Goal: Task Accomplishment & Management: Manage account settings

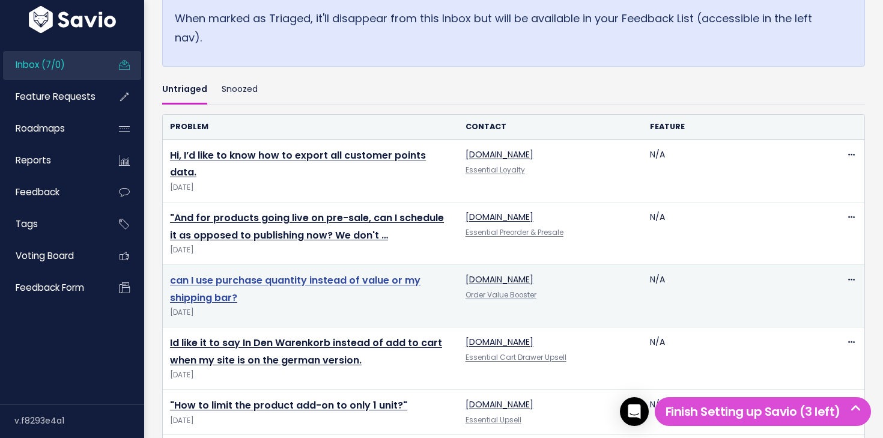
scroll to position [461, 0]
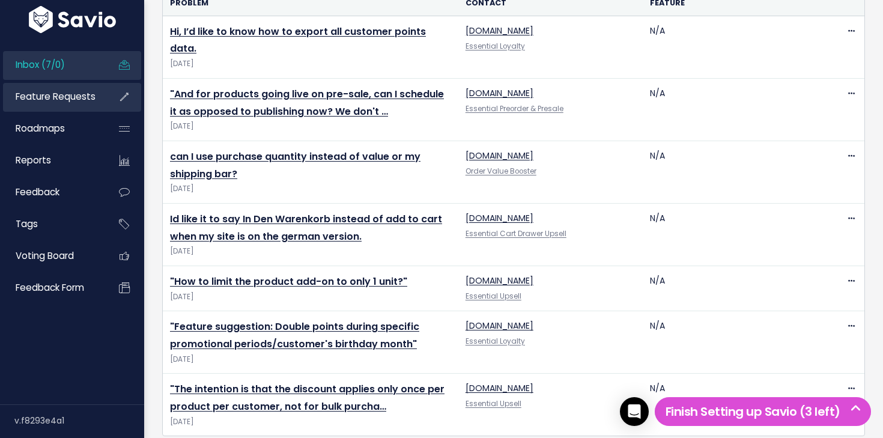
click at [80, 102] on span "Feature Requests" at bounding box center [56, 96] width 80 height 13
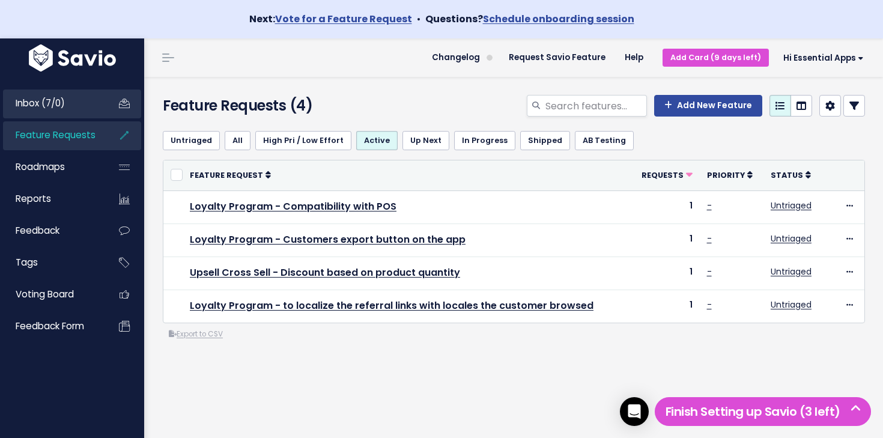
click at [62, 100] on span "Inbox (7/0)" at bounding box center [40, 103] width 49 height 13
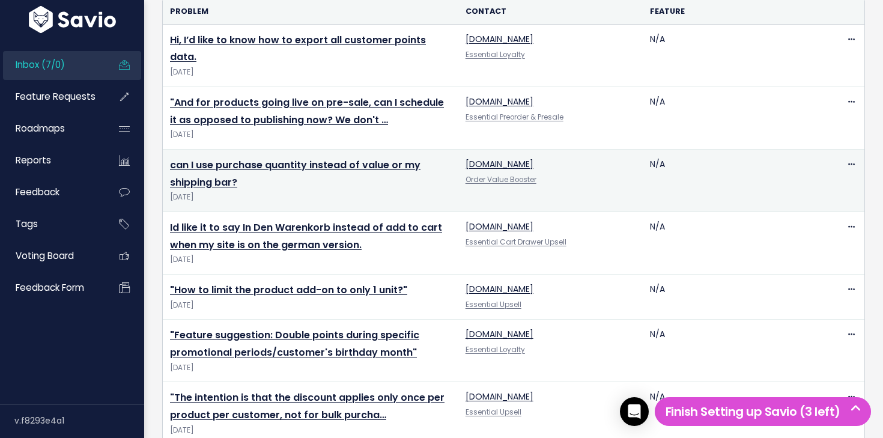
scroll to position [461, 0]
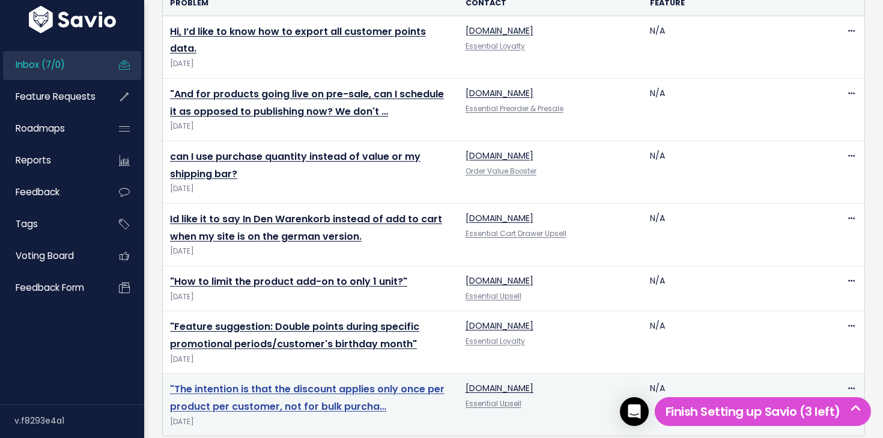
click at [291, 382] on link ""The intention is that the discount applies only once per product per customer,…" at bounding box center [307, 397] width 274 height 31
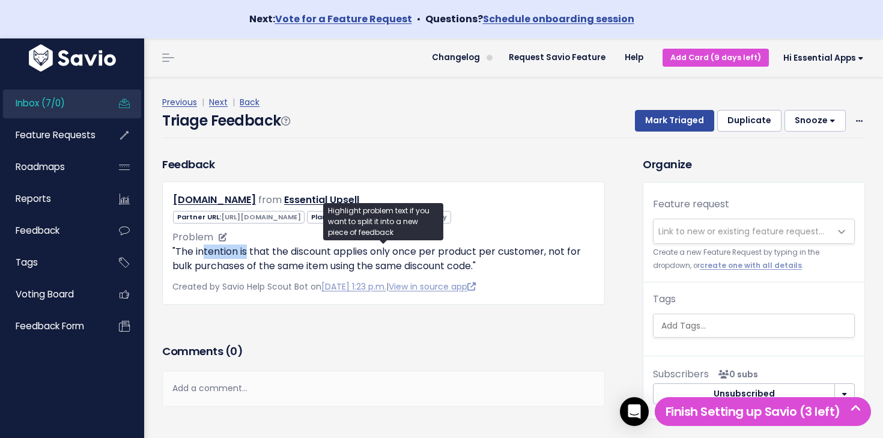
drag, startPoint x: 205, startPoint y: 254, endPoint x: 249, endPoint y: 258, distance: 44.6
click at [249, 258] on p ""The intention is that the discount applies only once per product per customer,…" at bounding box center [383, 258] width 422 height 29
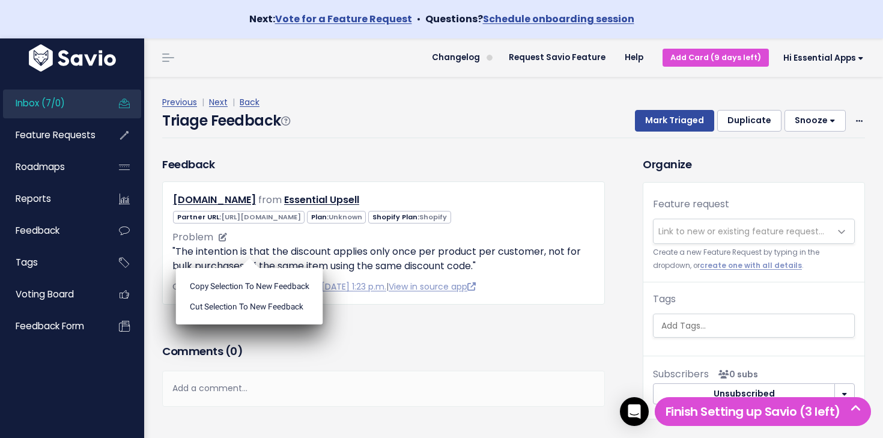
click at [249, 268] on ul "Copy selection to new Feedback Cut selection to new Feedback" at bounding box center [249, 296] width 147 height 56
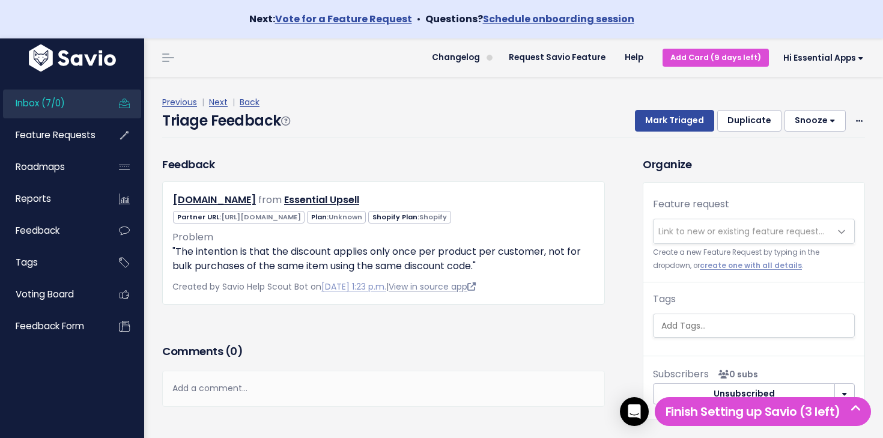
click at [441, 291] on link "View in source app" at bounding box center [432, 286] width 87 height 12
click at [714, 234] on span "Link to new or existing feature request..." at bounding box center [741, 231] width 166 height 12
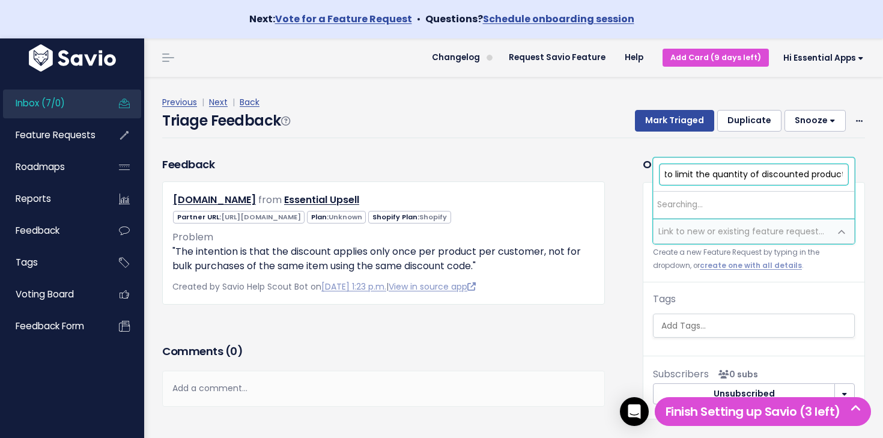
scroll to position [0, 108]
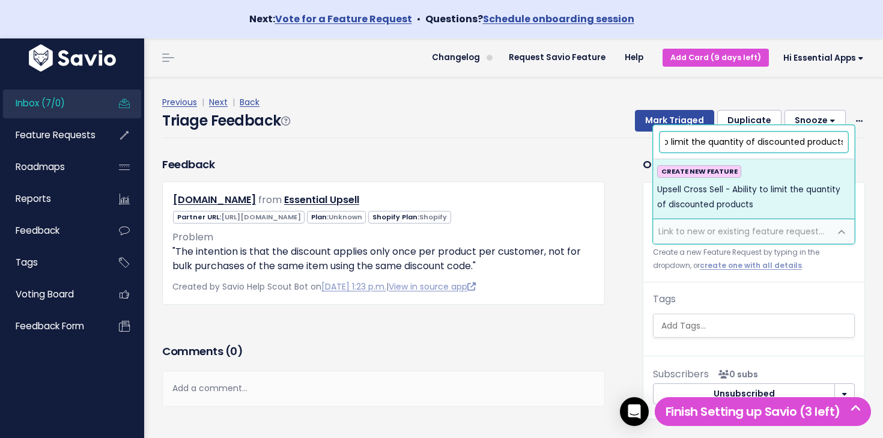
type input "Upsell Cross Sell - Ability to limit the quantity of discounted products"
click at [765, 193] on span "Upsell Cross Sell - Ability to limit the quantity of discounted products" at bounding box center [753, 197] width 193 height 29
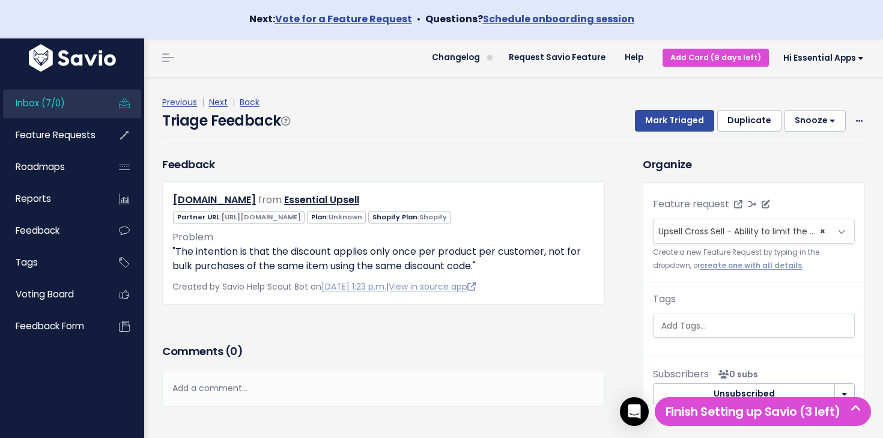
click at [744, 234] on span "Upsell Cross Sell - Ability to limit the quantity of discounted products (0)" at bounding box center [810, 231] width 305 height 12
click at [564, 105] on div "Previous | Next | Back" at bounding box center [513, 102] width 703 height 15
click at [674, 125] on button "Mark Triaged" at bounding box center [674, 121] width 79 height 22
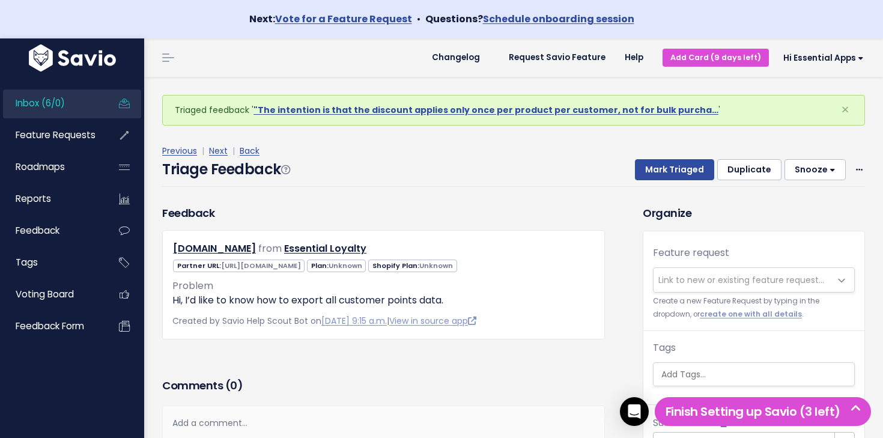
click at [65, 104] on span "Inbox (6/0)" at bounding box center [40, 103] width 49 height 13
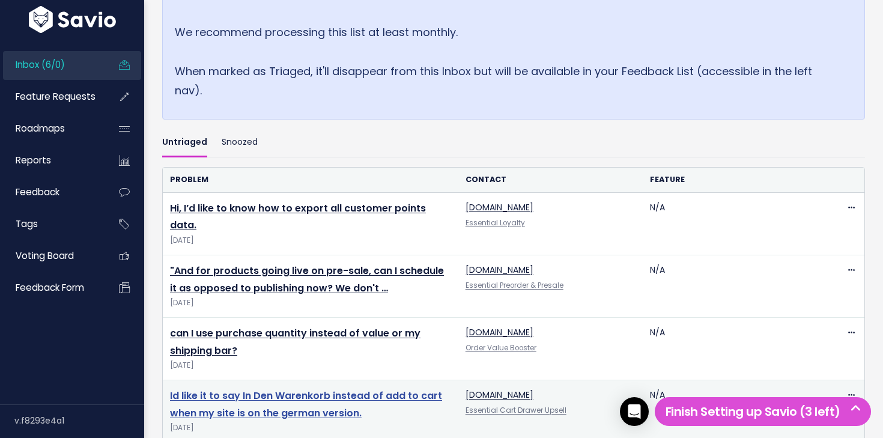
scroll to position [399, 0]
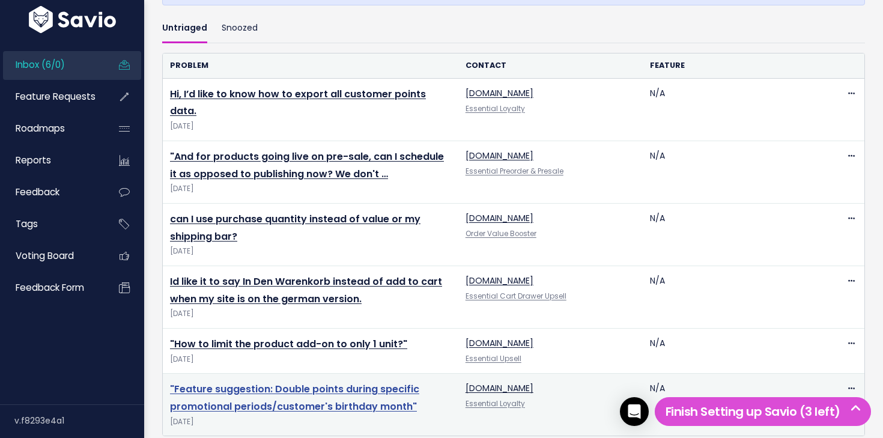
click at [300, 382] on link ""Feature suggestion: Double points during specific promotional periods/customer…" at bounding box center [294, 397] width 249 height 31
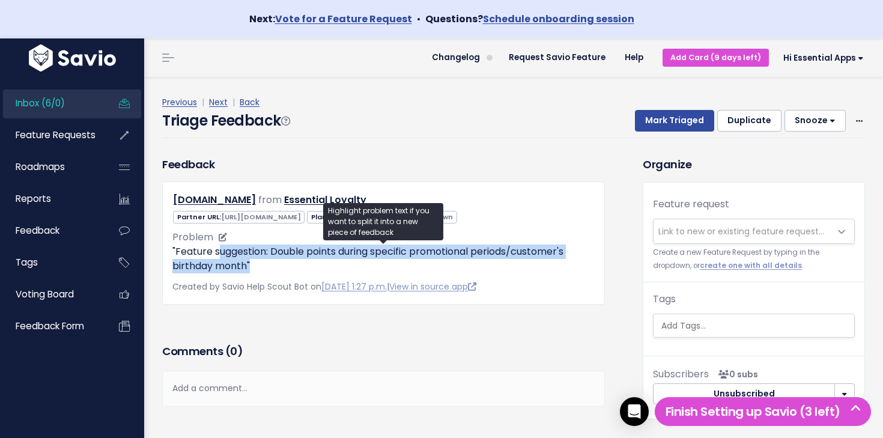
drag, startPoint x: 242, startPoint y: 253, endPoint x: 294, endPoint y: 265, distance: 53.0
click at [292, 265] on p ""Feature suggestion: Double points during specific promotional periods/customer…" at bounding box center [383, 258] width 422 height 29
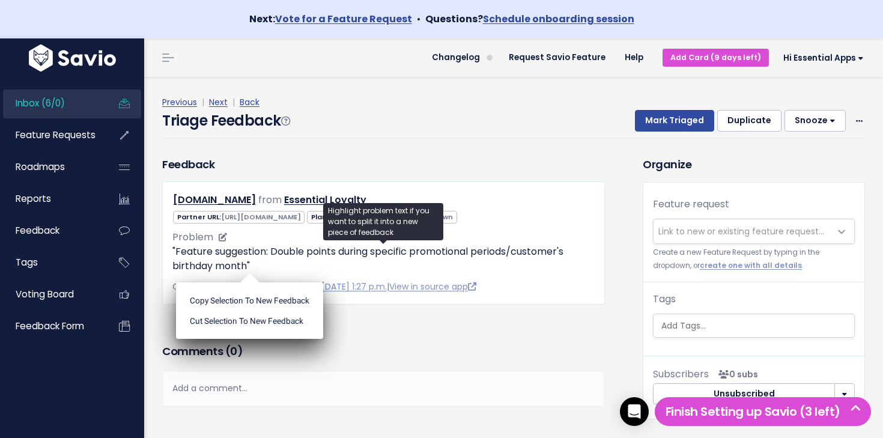
click at [294, 266] on p ""Feature suggestion: Double points during specific promotional periods/customer…" at bounding box center [383, 258] width 422 height 29
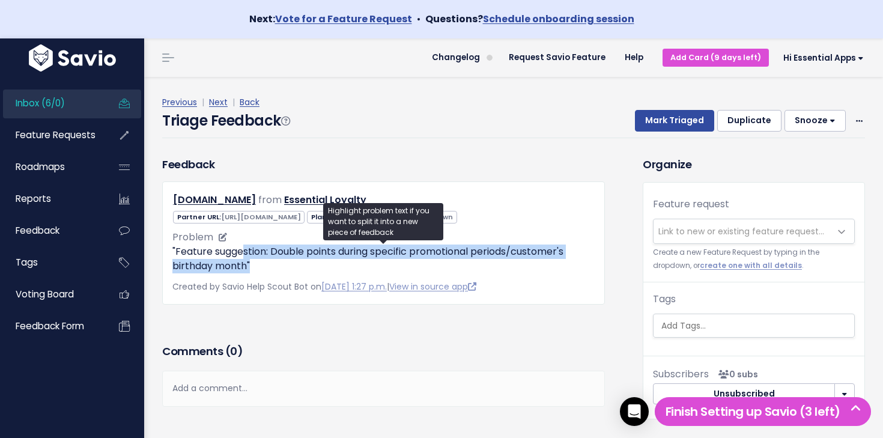
drag, startPoint x: 262, startPoint y: 262, endPoint x: 243, endPoint y: 249, distance: 23.8
click at [243, 249] on p ""Feature suggestion: Double points during specific promotional periods/customer…" at bounding box center [383, 258] width 422 height 29
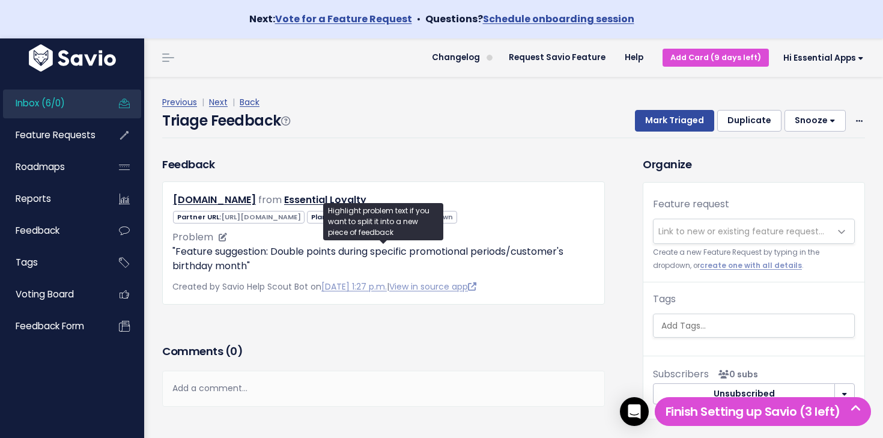
click at [0, 0] on ul "Copy selection to new Feedback Cut selection to new Feedback" at bounding box center [0, 0] width 0 height 0
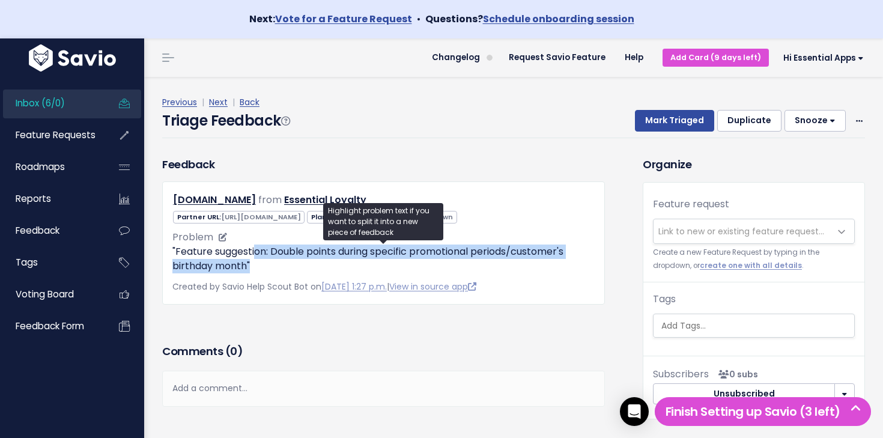
drag, startPoint x: 275, startPoint y: 253, endPoint x: 310, endPoint y: 262, distance: 36.0
click at [309, 262] on p ""Feature suggestion: Double points during specific promotional periods/customer…" at bounding box center [383, 258] width 422 height 29
click at [310, 262] on p ""Feature suggestion: Double points during specific promotional periods/customer…" at bounding box center [383, 258] width 422 height 29
drag, startPoint x: 300, startPoint y: 262, endPoint x: 264, endPoint y: 253, distance: 37.0
click at [264, 253] on p ""Feature suggestion: Double points during specific promotional periods/customer…" at bounding box center [383, 258] width 422 height 29
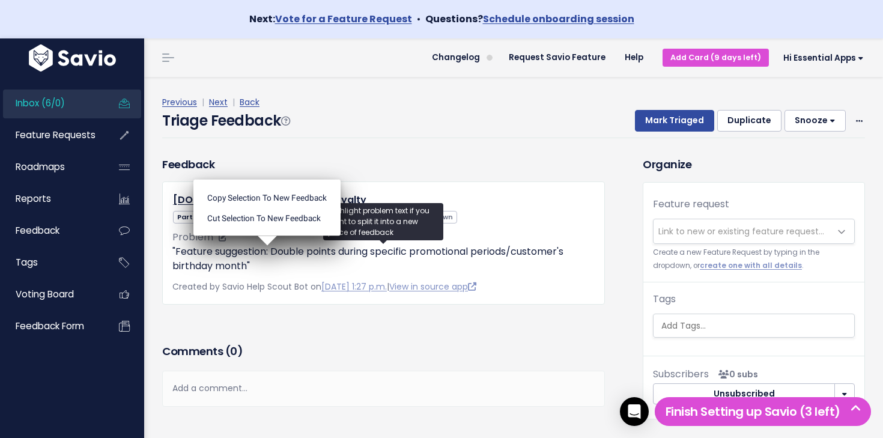
click at [264, 236] on ul "Copy selection to new Feedback Cut selection to new Feedback" at bounding box center [266, 208] width 147 height 56
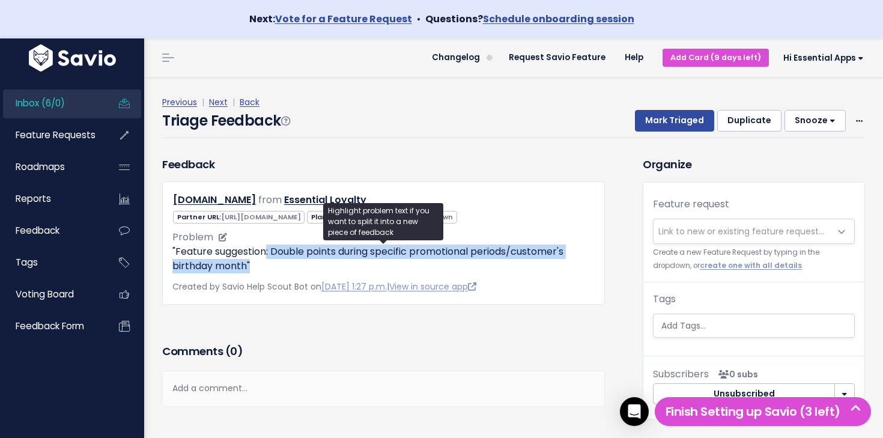
drag, startPoint x: 273, startPoint y: 255, endPoint x: 315, endPoint y: 261, distance: 42.6
click at [315, 261] on p ""Feature suggestion: Double points during specific promotional periods/customer…" at bounding box center [383, 258] width 422 height 29
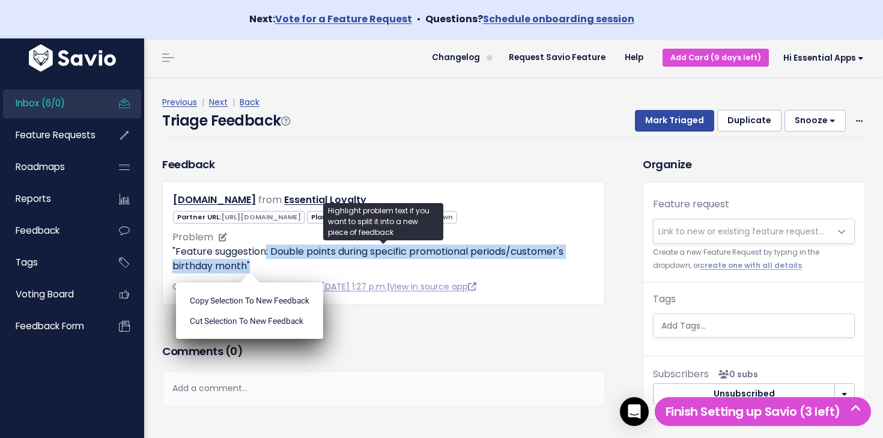
click at [315, 262] on p ""Feature suggestion: Double points during specific promotional periods/customer…" at bounding box center [383, 258] width 422 height 29
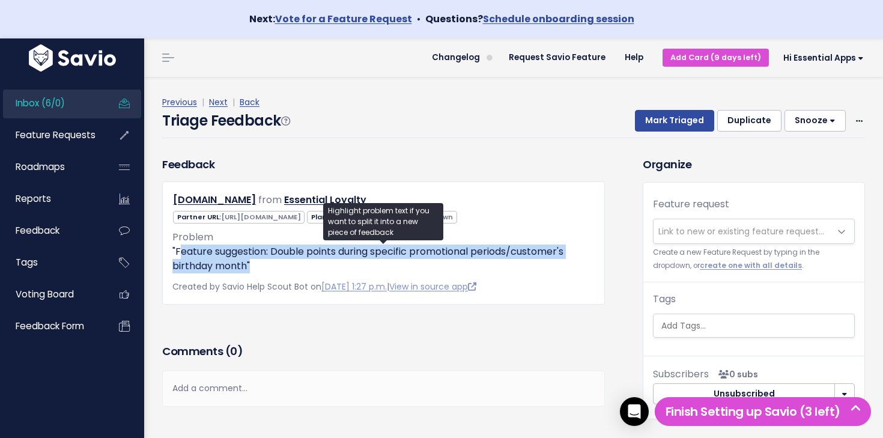
drag, startPoint x: 299, startPoint y: 264, endPoint x: 177, endPoint y: 252, distance: 122.5
click at [177, 252] on p ""Feature suggestion: Double points during specific promotional periods/customer…" at bounding box center [383, 258] width 422 height 29
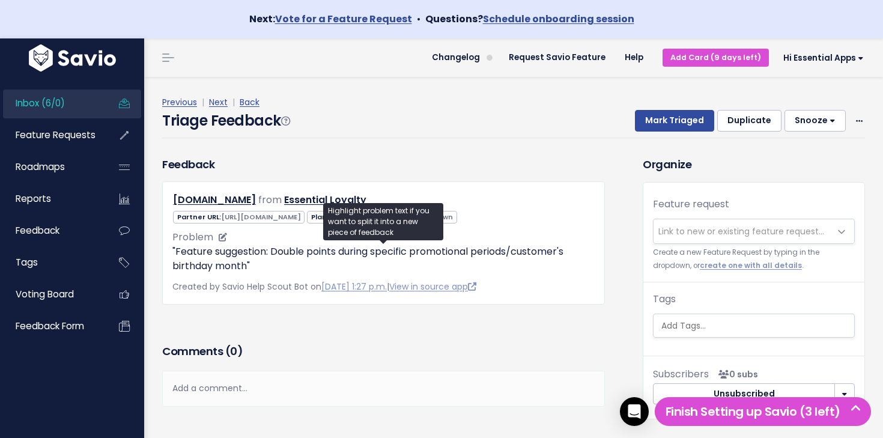
click at [0, 0] on ul "Copy selection to new Feedback Cut selection to new Feedback" at bounding box center [0, 0] width 0 height 0
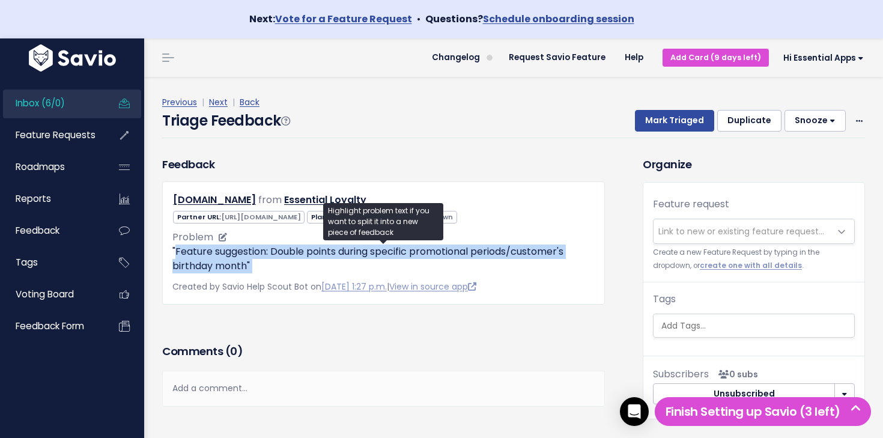
drag, startPoint x: 179, startPoint y: 252, endPoint x: 279, endPoint y: 265, distance: 101.2
click at [279, 265] on p ""Feature suggestion: Double points during specific promotional periods/customer…" at bounding box center [383, 258] width 422 height 29
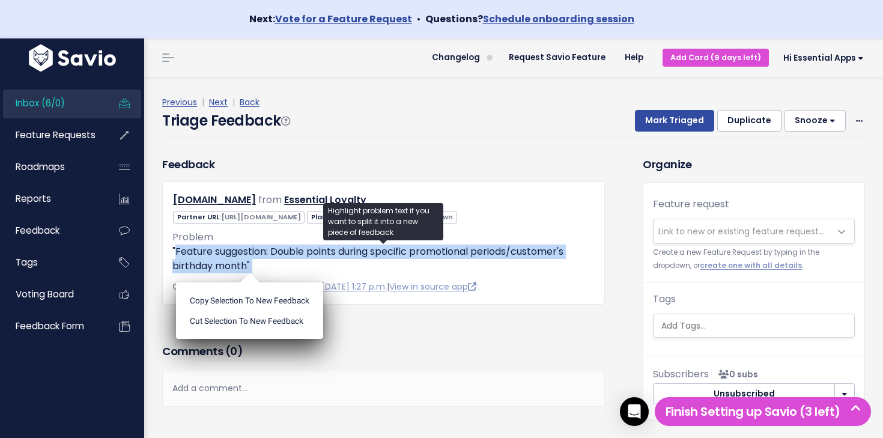
drag, startPoint x: 279, startPoint y: 265, endPoint x: 254, endPoint y: 263, distance: 25.3
click at [279, 265] on p ""Feature suggestion: Double points during specific promotional periods/customer…" at bounding box center [383, 258] width 422 height 29
drag, startPoint x: 254, startPoint y: 263, endPoint x: 174, endPoint y: 252, distance: 81.2
click at [174, 252] on p ""Feature suggestion: Double points during specific promotional periods/customer…" at bounding box center [383, 258] width 422 height 29
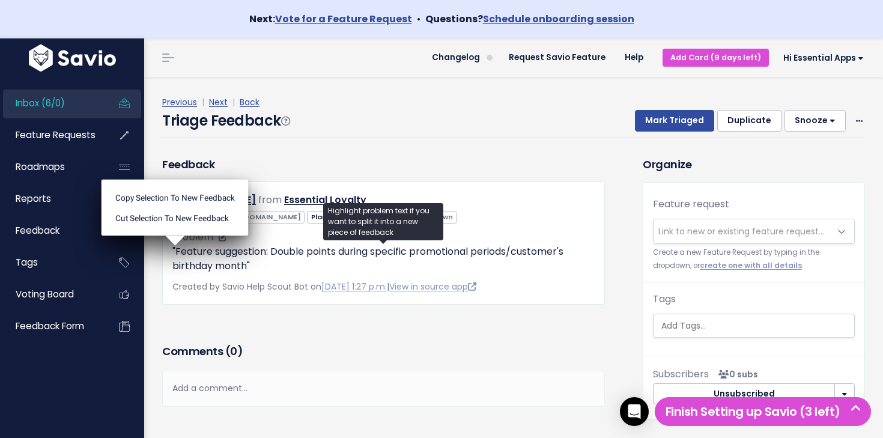
click at [173, 236] on ul "Copy selection to new Feedback Cut selection to new Feedback" at bounding box center [175, 208] width 147 height 56
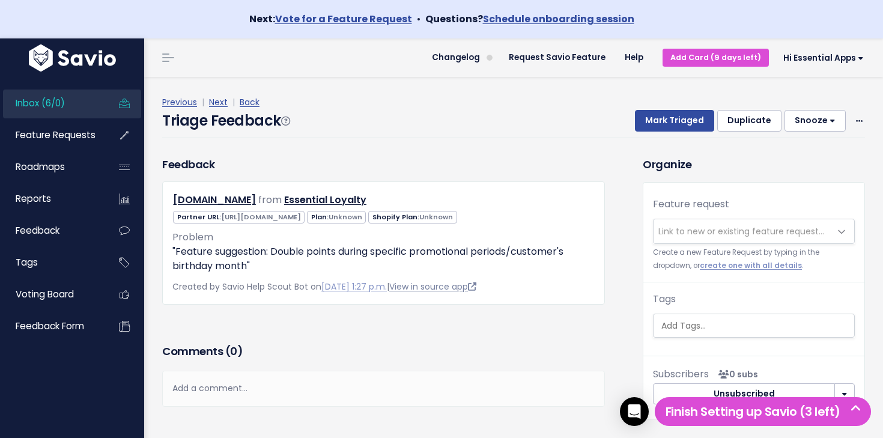
click at [445, 288] on link "View in source app" at bounding box center [432, 286] width 87 height 12
click at [715, 232] on span "Link to new or existing feature request..." at bounding box center [741, 231] width 166 height 12
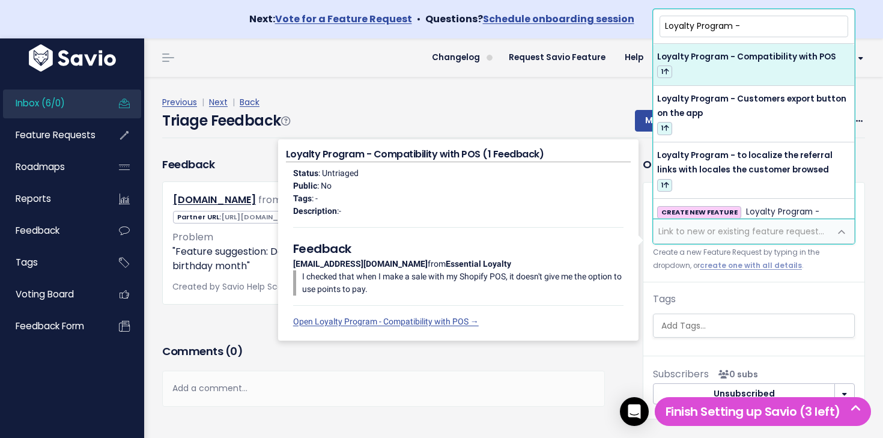
type input "Loyalty Program -"
click at [547, 98] on div "Previous | Next | Back" at bounding box center [513, 102] width 703 height 15
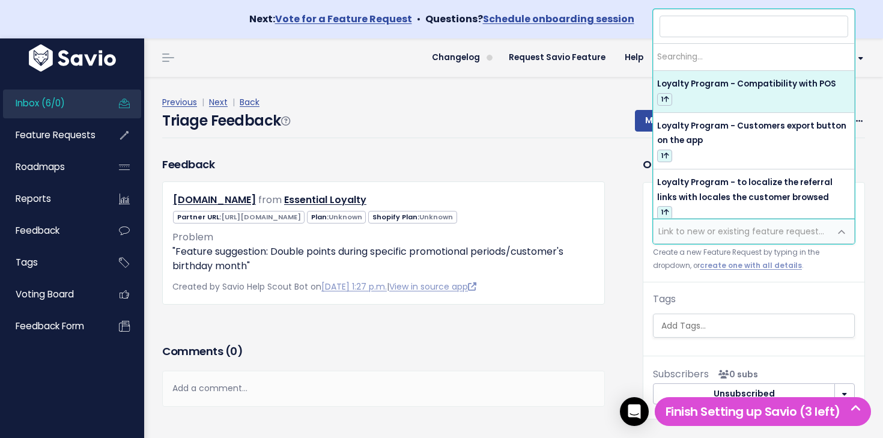
click at [730, 226] on span "Link to new or existing feature request..." at bounding box center [741, 231] width 166 height 12
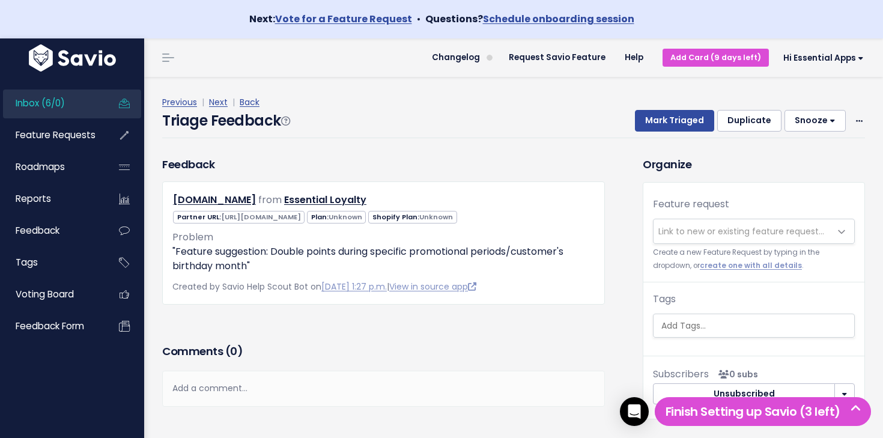
click at [536, 383] on div "Add a comment..." at bounding box center [383, 388] width 443 height 35
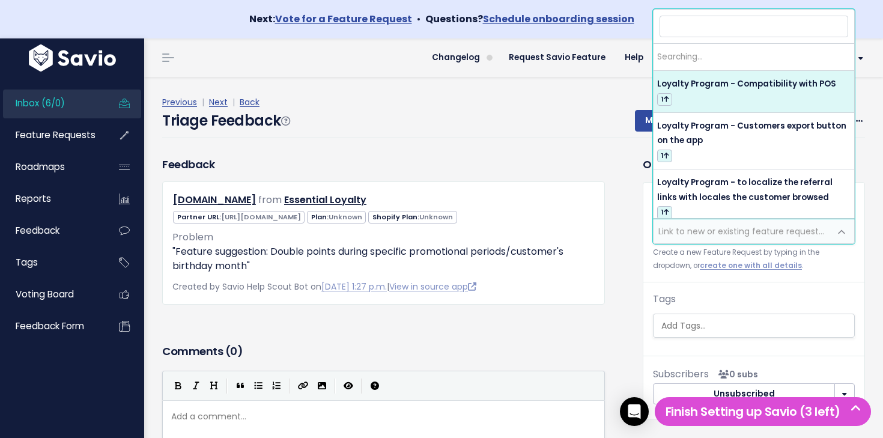
click at [692, 230] on span "Link to new or existing feature request..." at bounding box center [741, 231] width 166 height 12
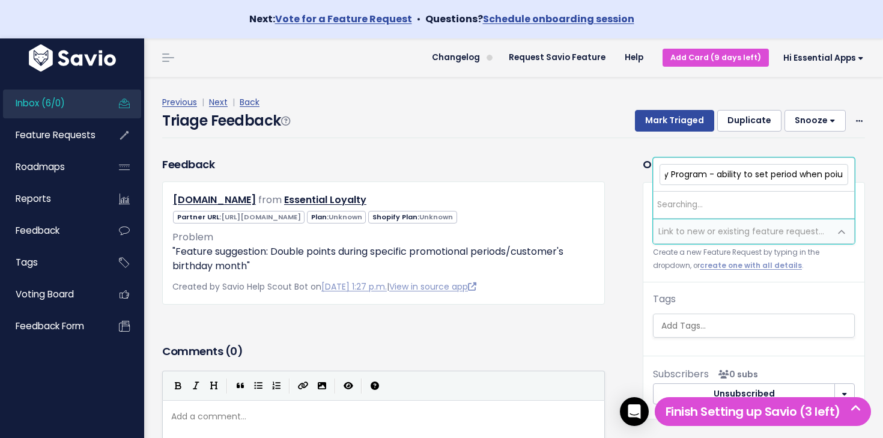
scroll to position [0, 20]
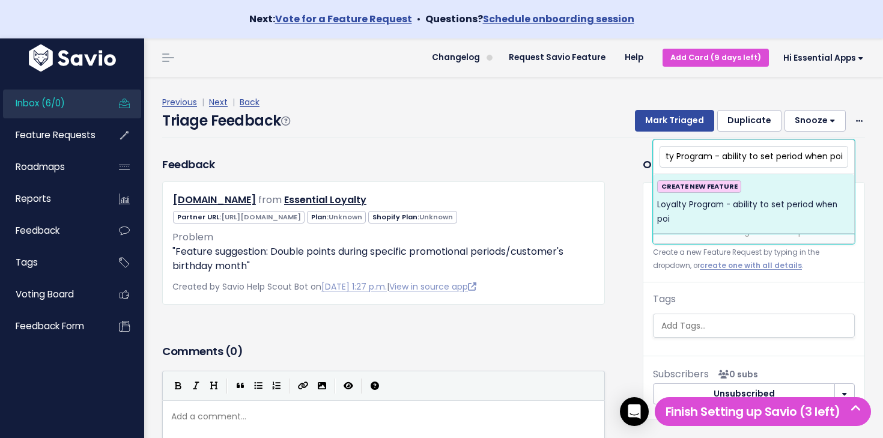
drag, startPoint x: 775, startPoint y: 157, endPoint x: 771, endPoint y: 185, distance: 28.6
click at [775, 157] on input "Loyalty Program - ability to set period when poi" at bounding box center [753, 156] width 189 height 21
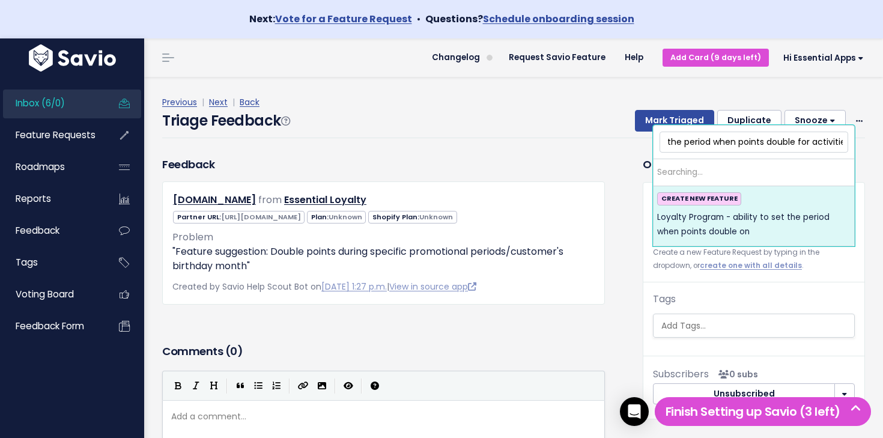
scroll to position [0, 133]
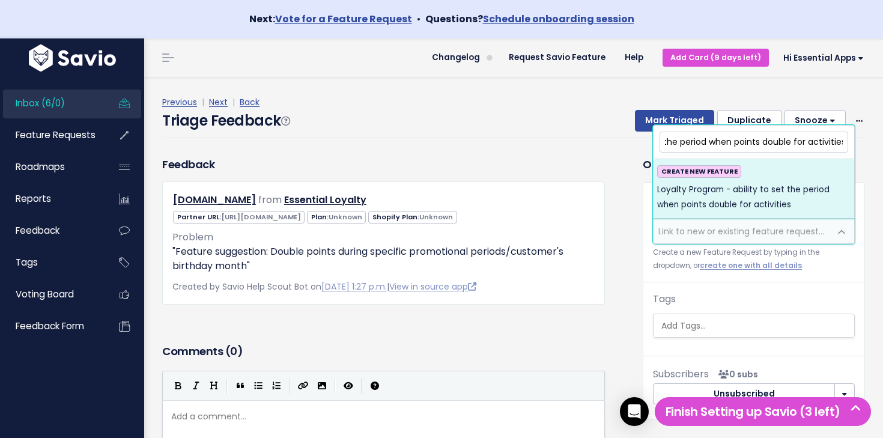
type input "Loyalty Program - ability to set the period when points double for activities"
click at [753, 205] on span "Loyalty Program - ability to set the period when points double for activities" at bounding box center [753, 197] width 193 height 29
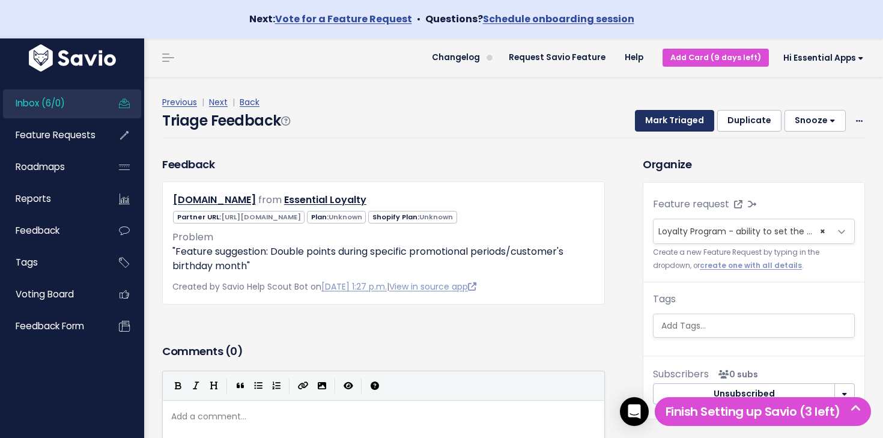
click at [670, 126] on button "Mark Triaged" at bounding box center [674, 121] width 79 height 22
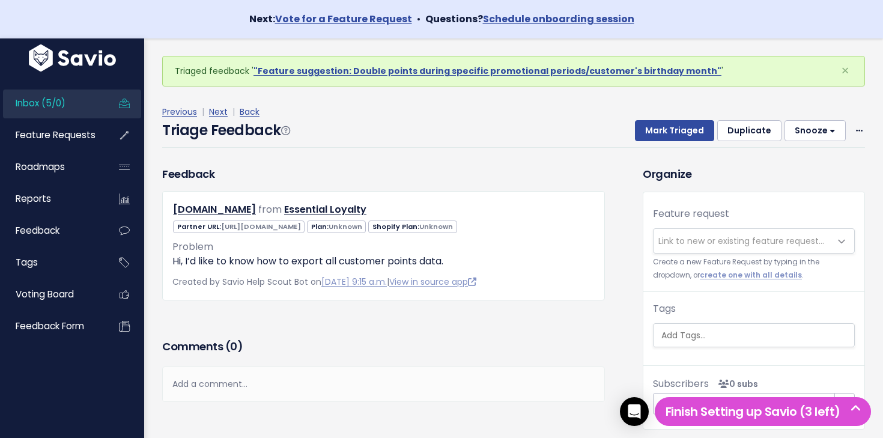
scroll to position [91, 0]
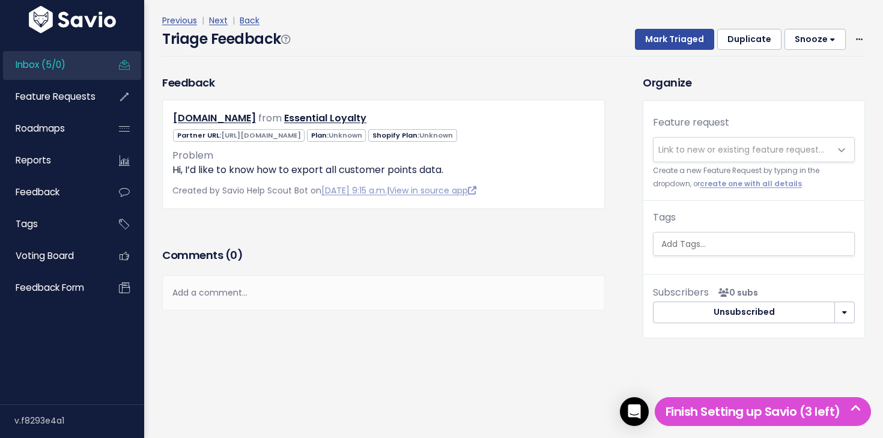
click at [69, 59] on link "Inbox (5/0)" at bounding box center [51, 65] width 97 height 28
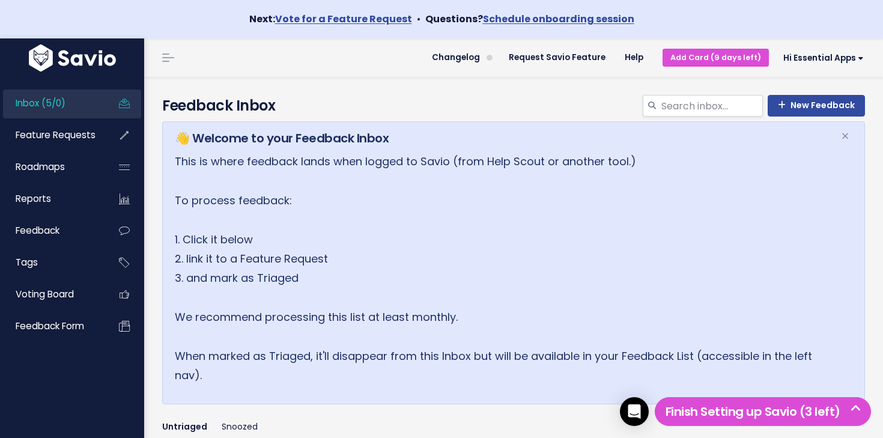
click at [109, 94] on li "Inbox (5/0)" at bounding box center [72, 103] width 138 height 29
click at [94, 97] on link "Inbox (5/0)" at bounding box center [51, 103] width 97 height 28
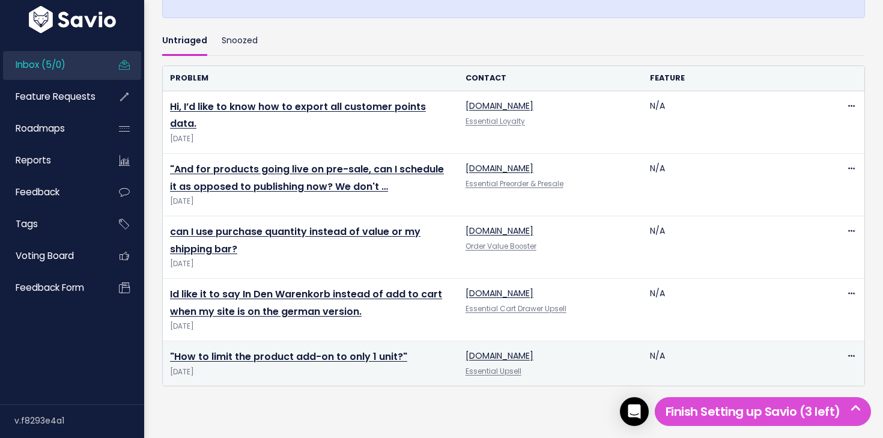
scroll to position [432, 0]
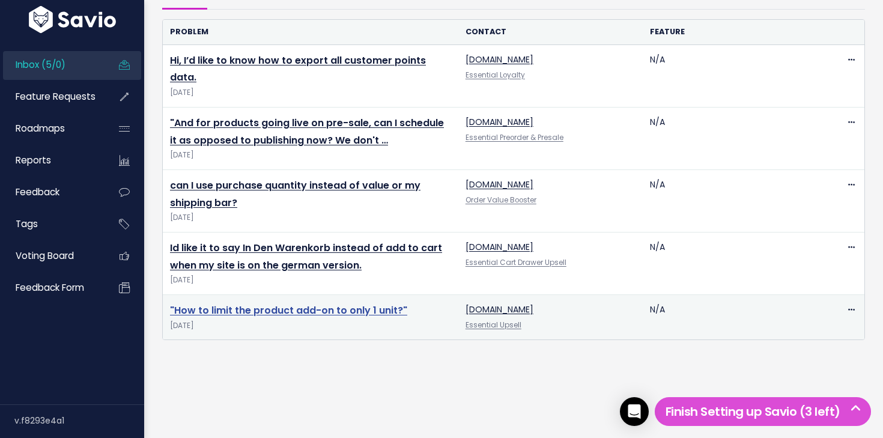
click at [253, 303] on link ""How to limit the product add-on to only 1 unit?"" at bounding box center [288, 310] width 237 height 14
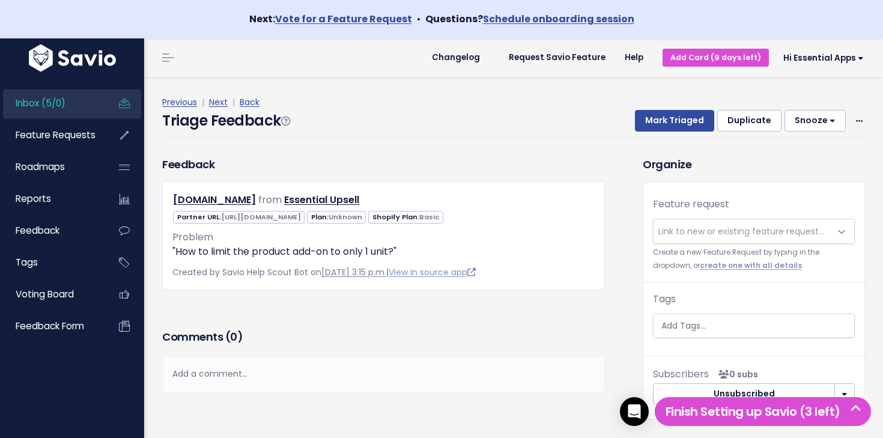
scroll to position [24, 0]
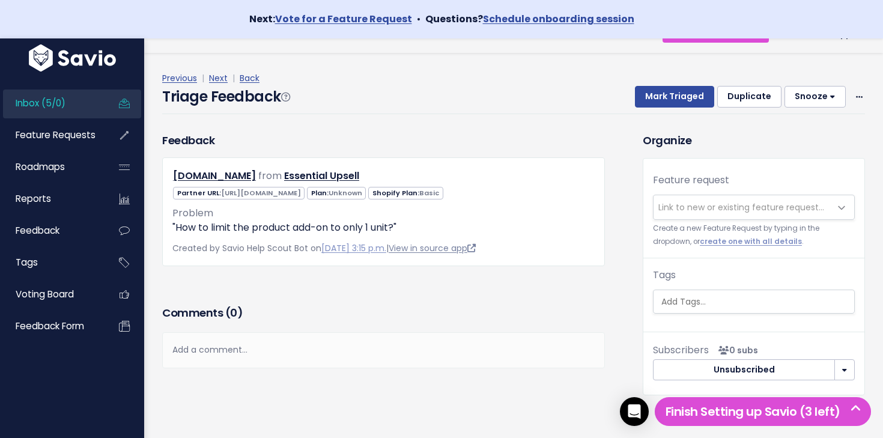
click at [438, 250] on link "View in source app" at bounding box center [432, 248] width 87 height 12
click at [762, 189] on div "Feature request --------- Link to new or existing feature request... Create a n…" at bounding box center [753, 215] width 221 height 85
click at [760, 203] on span "Link to new or existing feature request..." at bounding box center [741, 207] width 166 height 12
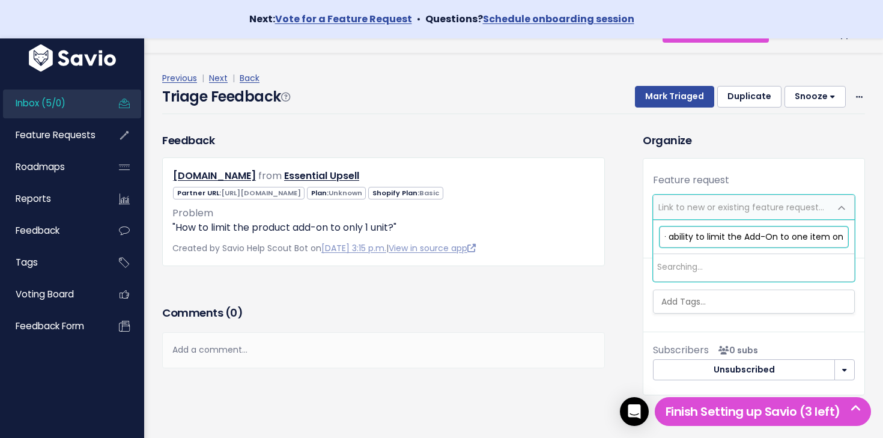
scroll to position [0, 77]
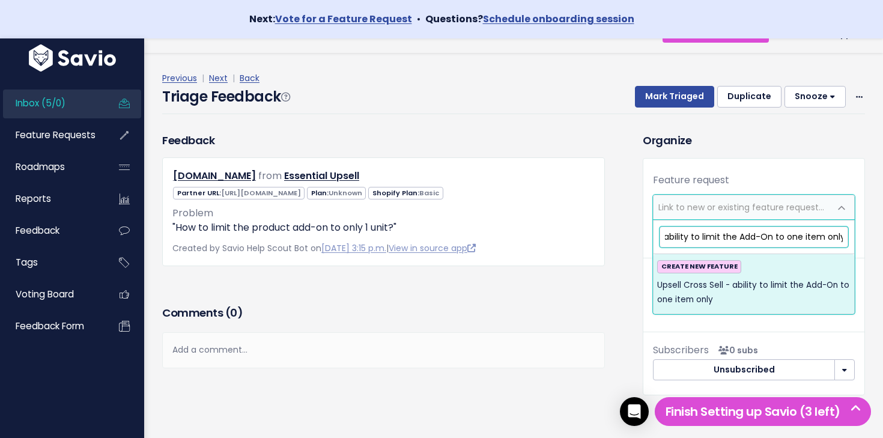
type input "Upsell Cross Sell - ability to limit the Add-On to one item only"
click at [786, 286] on span "Upsell Cross Sell - ability to limit the Add-On to one item only" at bounding box center [753, 292] width 193 height 29
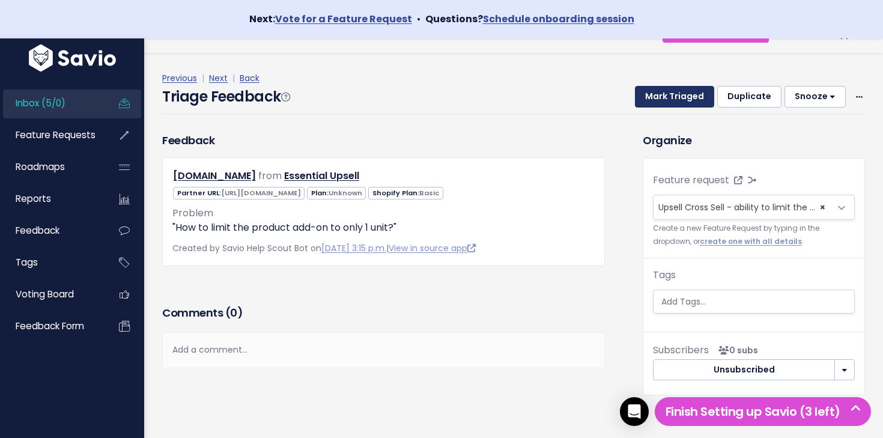
click at [679, 100] on button "Mark Triaged" at bounding box center [674, 97] width 79 height 22
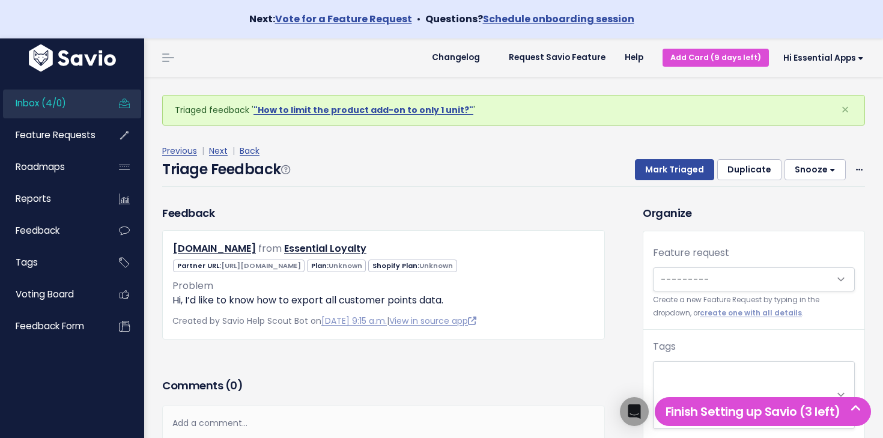
click at [94, 106] on link "Inbox (4/0)" at bounding box center [51, 103] width 97 height 28
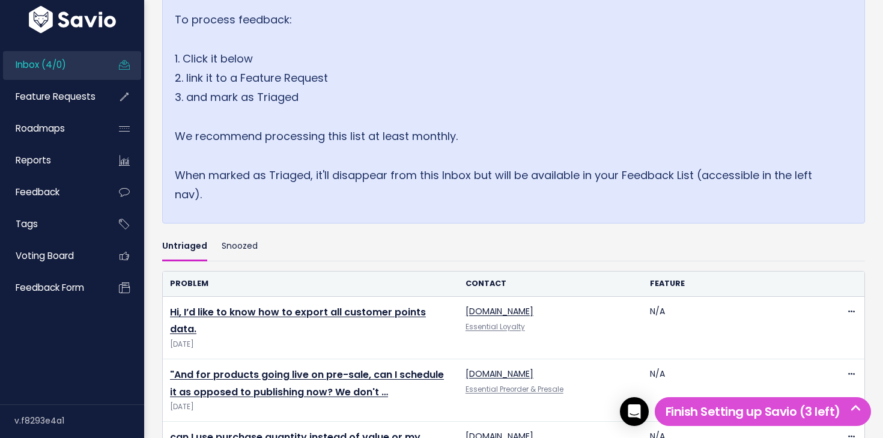
scroll to position [387, 0]
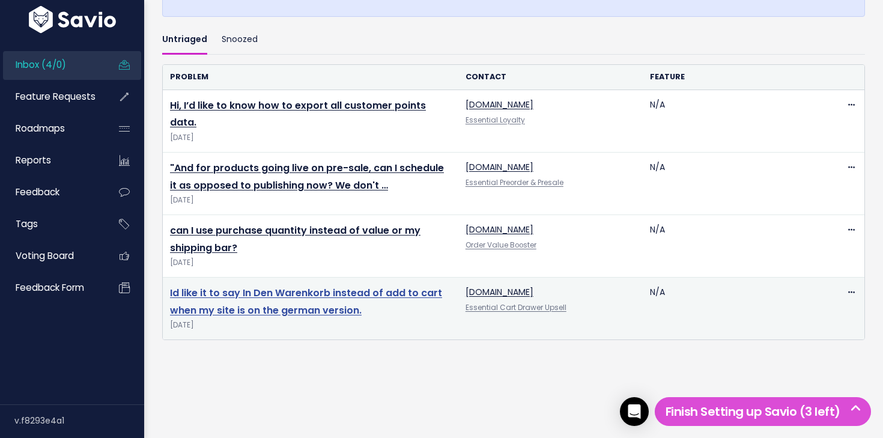
click at [297, 286] on link "Id like it to say In Den Warenkorb instead of add to cart when my site is on th…" at bounding box center [306, 301] width 272 height 31
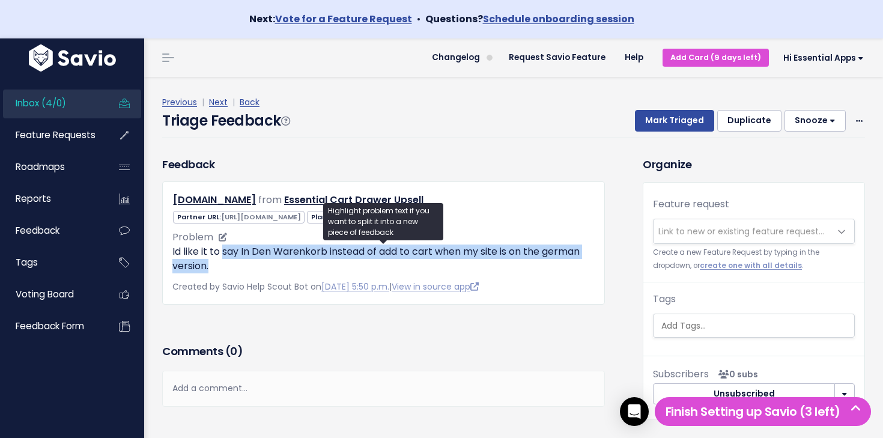
drag, startPoint x: 256, startPoint y: 274, endPoint x: 223, endPoint y: 252, distance: 39.5
click at [223, 253] on div "917515-45.myshopify.com from Essential Cart Drawer Upsell Unknown Basic" at bounding box center [383, 242] width 443 height 123
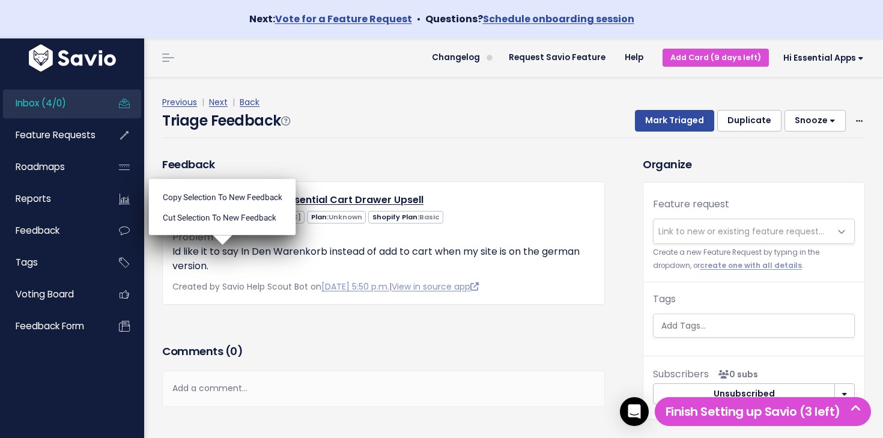
click at [223, 235] on ul "Copy selection to new Feedback Cut selection to new Feedback" at bounding box center [222, 206] width 147 height 56
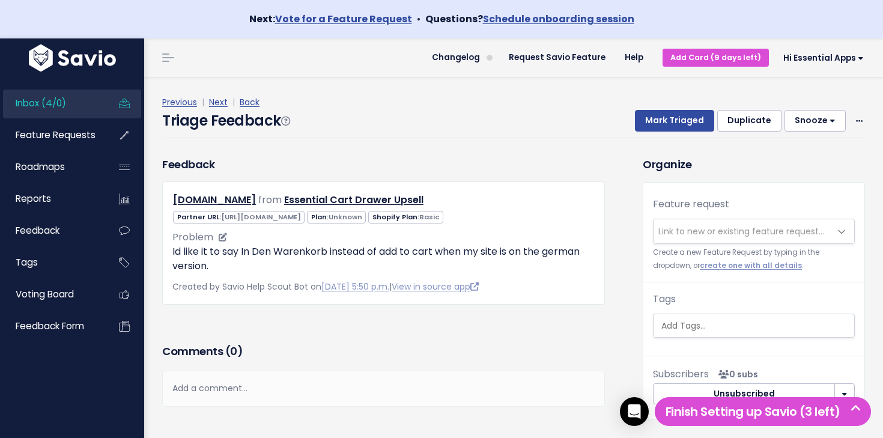
click at [254, 272] on p "Id like it to say In Den Warenkorb instead of add to cart when my site is on th…" at bounding box center [383, 258] width 422 height 29
click at [459, 283] on link "View in source app" at bounding box center [435, 286] width 87 height 12
click at [718, 234] on span "Link to new or existing feature request..." at bounding box center [741, 231] width 166 height 12
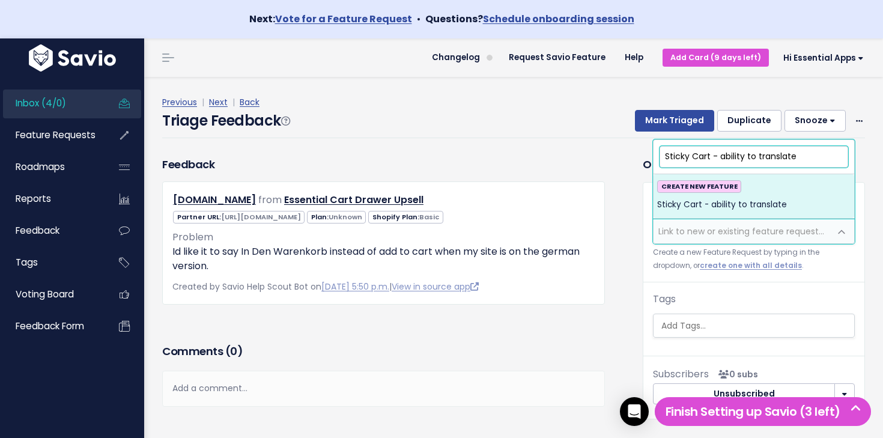
type input "Sticky Cart - ability to translate"
click at [777, 205] on span "Sticky Cart - ability to translate" at bounding box center [722, 205] width 130 height 14
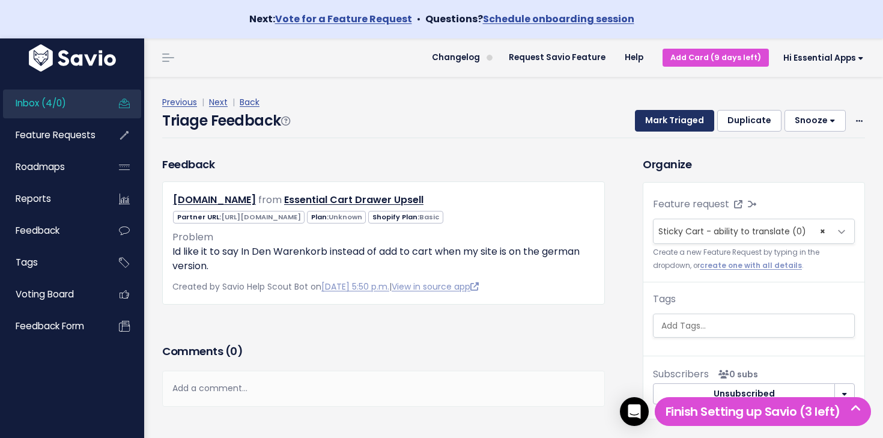
click at [688, 121] on button "Mark Triaged" at bounding box center [674, 121] width 79 height 22
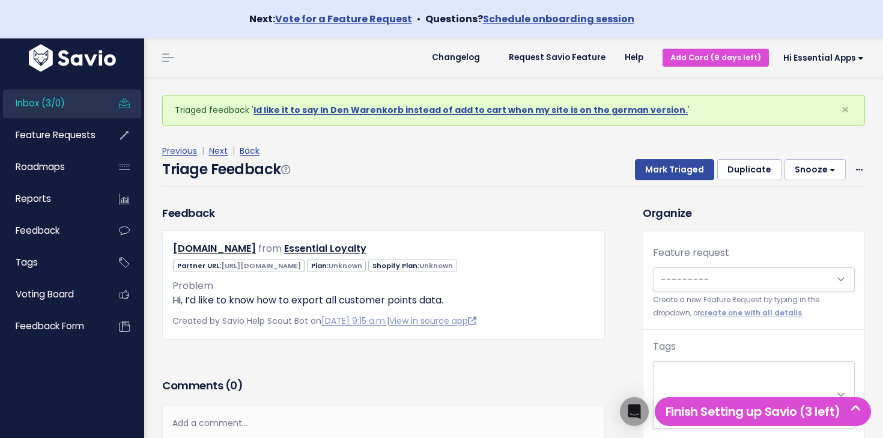
click at [68, 100] on link "Inbox (3/0)" at bounding box center [51, 103] width 97 height 28
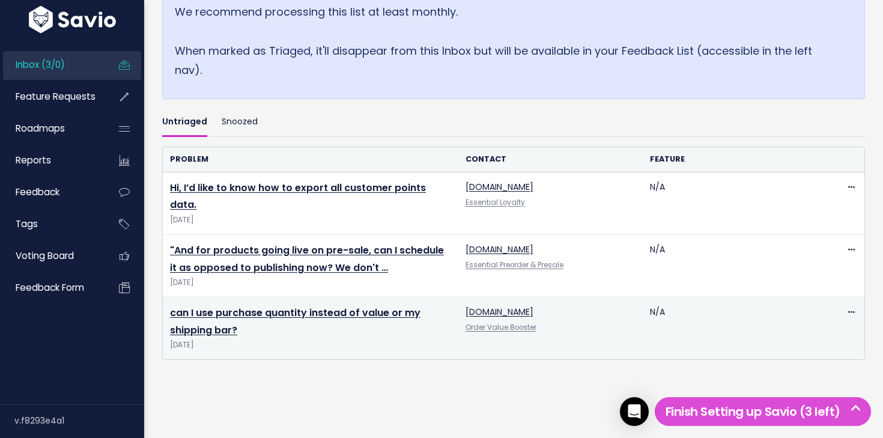
scroll to position [325, 0]
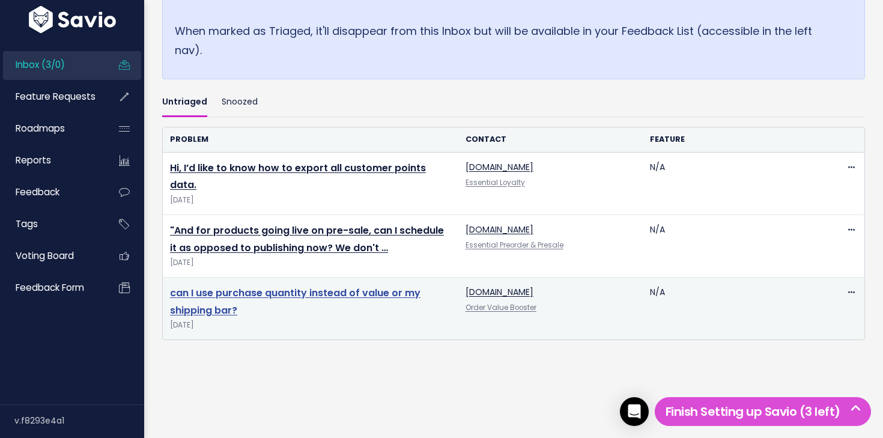
click at [280, 286] on link "can I use purchase quantity instead of value or my shipping bar?" at bounding box center [295, 301] width 250 height 31
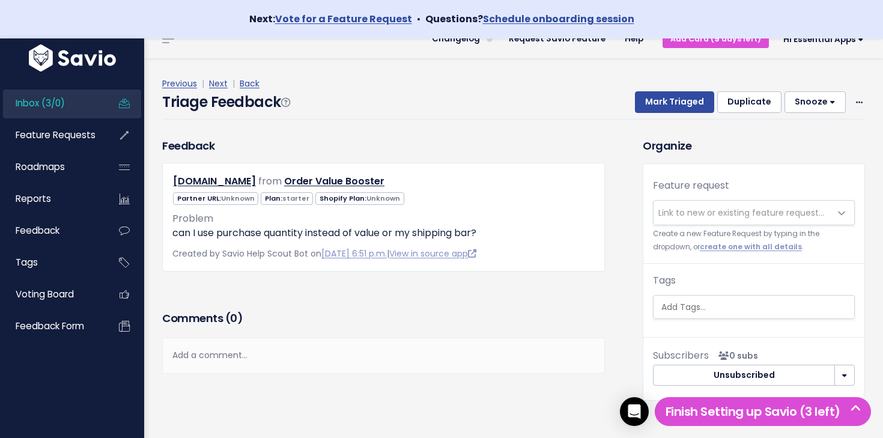
scroll to position [22, 0]
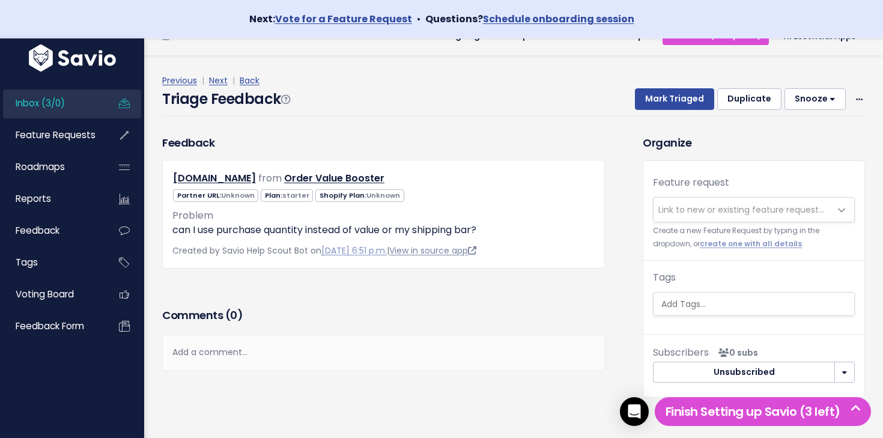
click at [458, 255] on link "View in source app" at bounding box center [432, 250] width 87 height 12
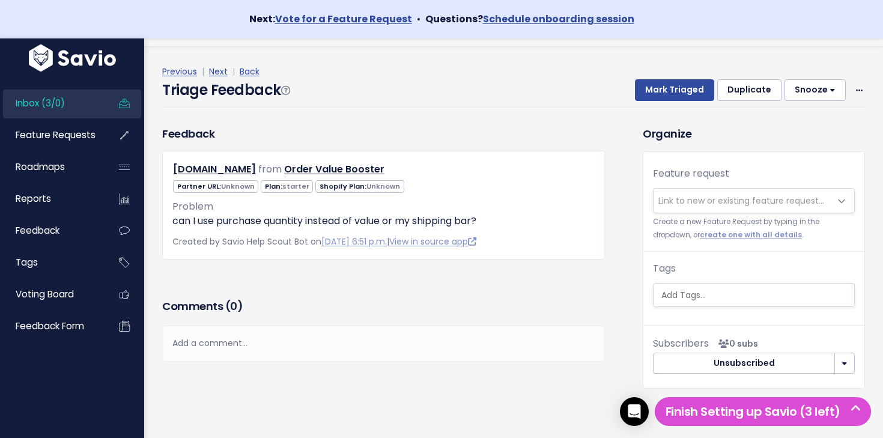
click at [720, 198] on span "Link to new or existing feature request..." at bounding box center [741, 201] width 166 height 12
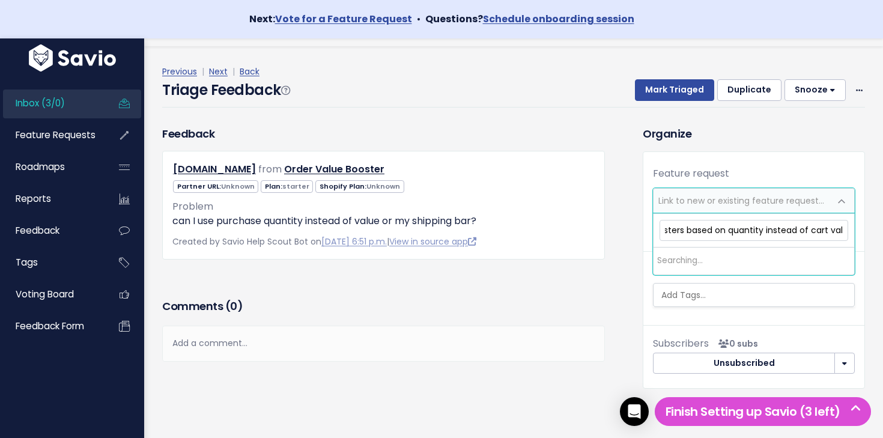
scroll to position [0, 120]
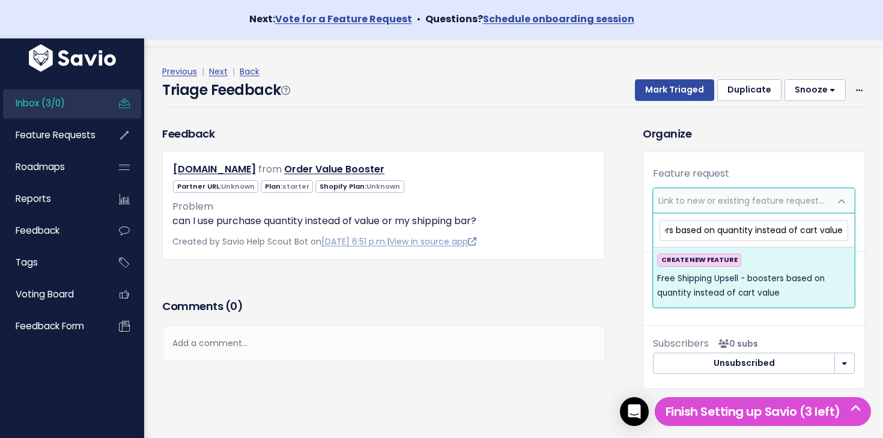
type input "Free Shipping Upsell - boosters based on quantity instead of cart value"
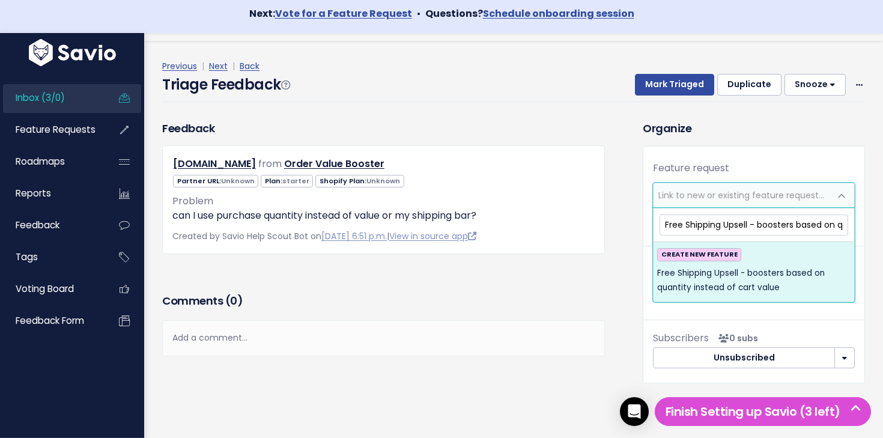
click at [791, 271] on span "Free Shipping Upsell - boosters based on quantity instead of cart value" at bounding box center [753, 280] width 193 height 29
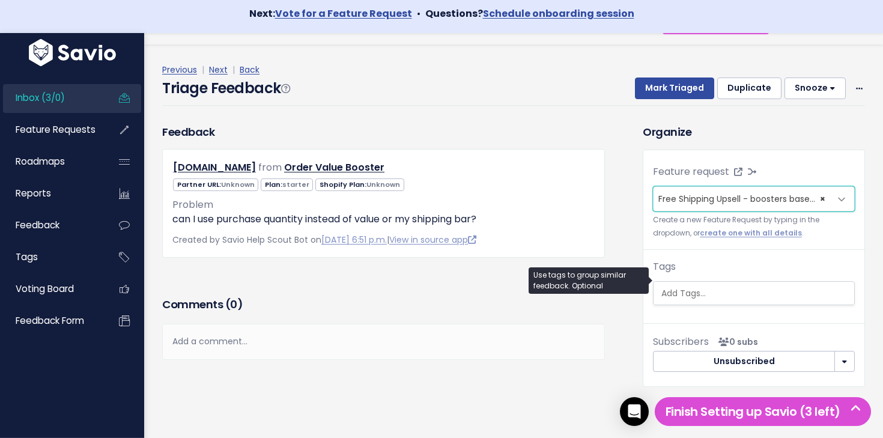
scroll to position [40, 0]
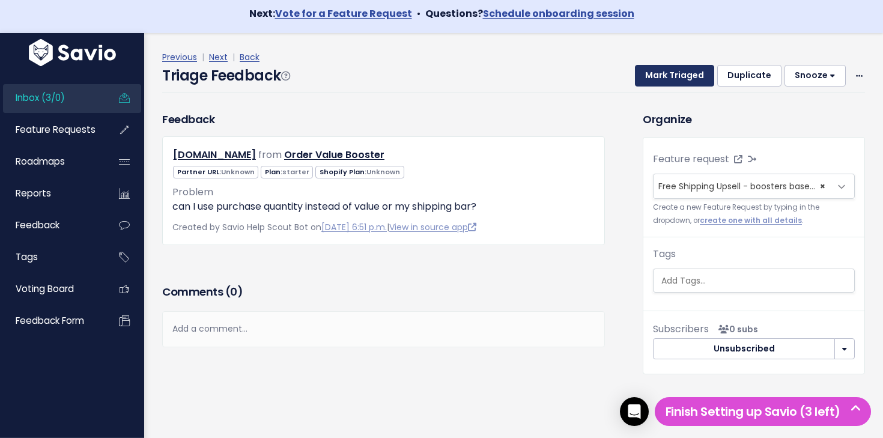
click at [674, 65] on button "Mark Triaged" at bounding box center [674, 76] width 79 height 22
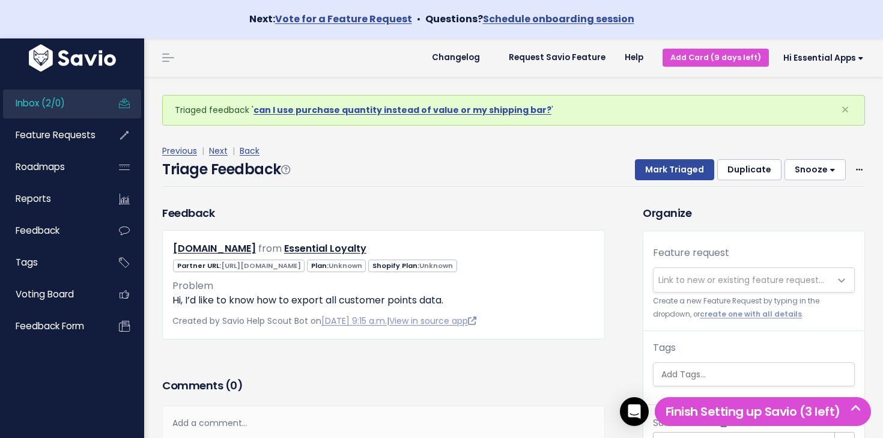
click at [71, 103] on link "Inbox (2/0)" at bounding box center [51, 103] width 97 height 28
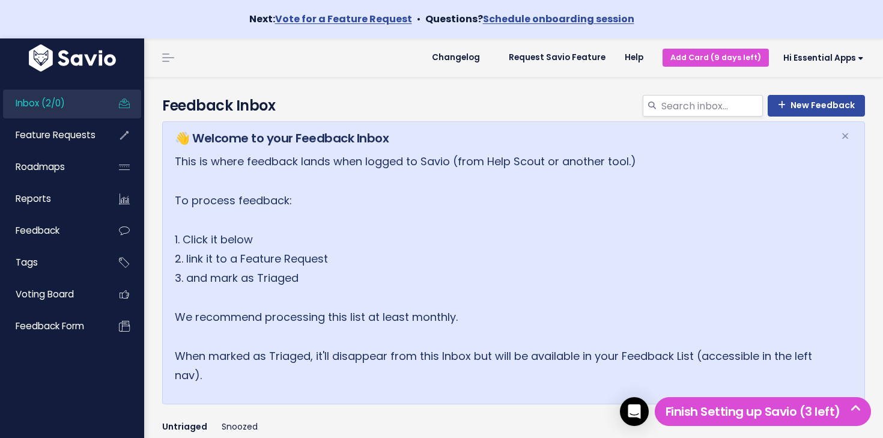
scroll to position [262, 0]
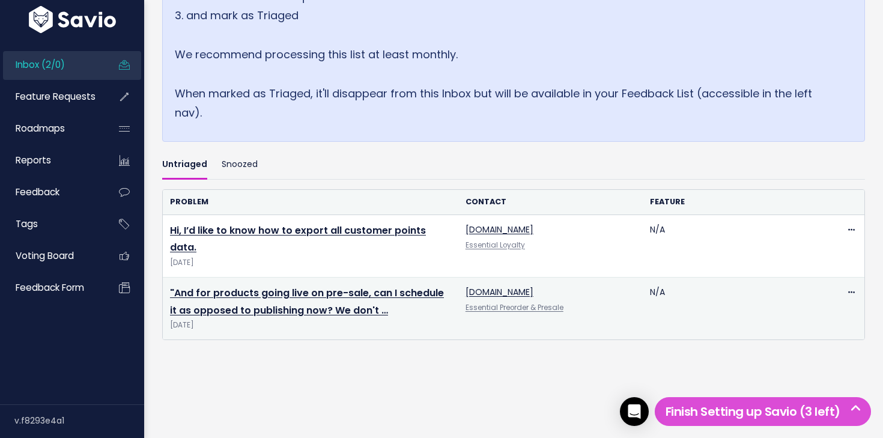
click at [335, 285] on td ""And for products going live on pre-sale, can I schedule it as opposed to publi…" at bounding box center [310, 308] width 295 height 62
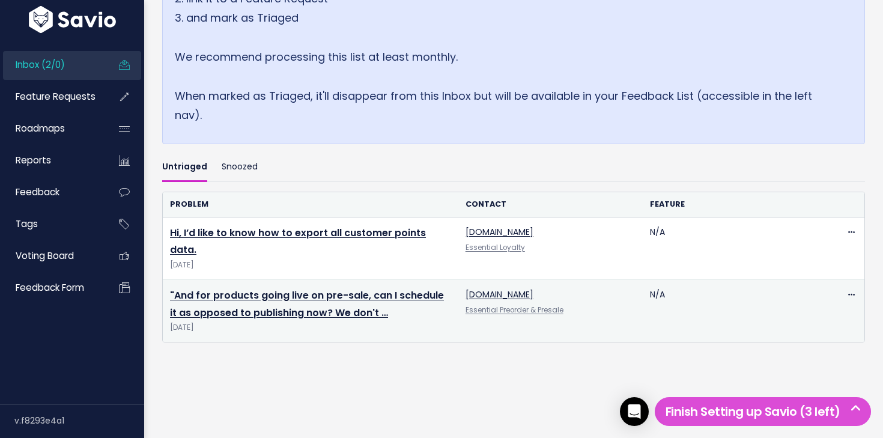
click at [329, 279] on td ""And for products going live on pre-sale, can I schedule it as opposed to publi…" at bounding box center [310, 310] width 295 height 62
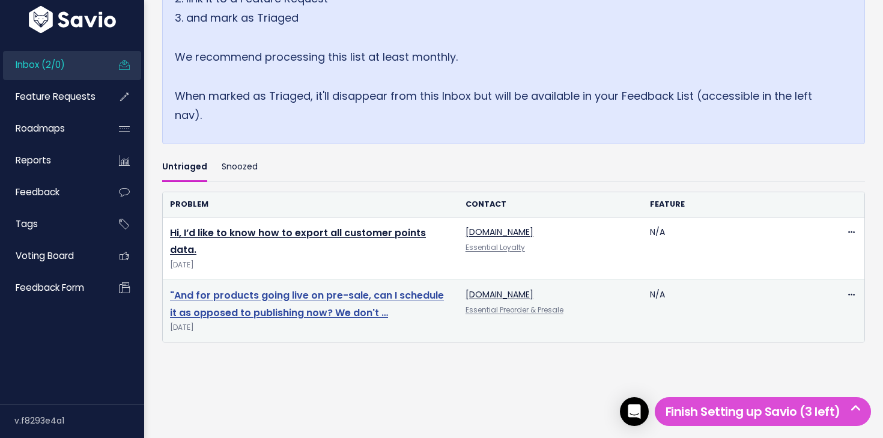
click at [327, 288] on link ""And for products going live on pre-sale, can I schedule it as opposed to publi…" at bounding box center [307, 303] width 274 height 31
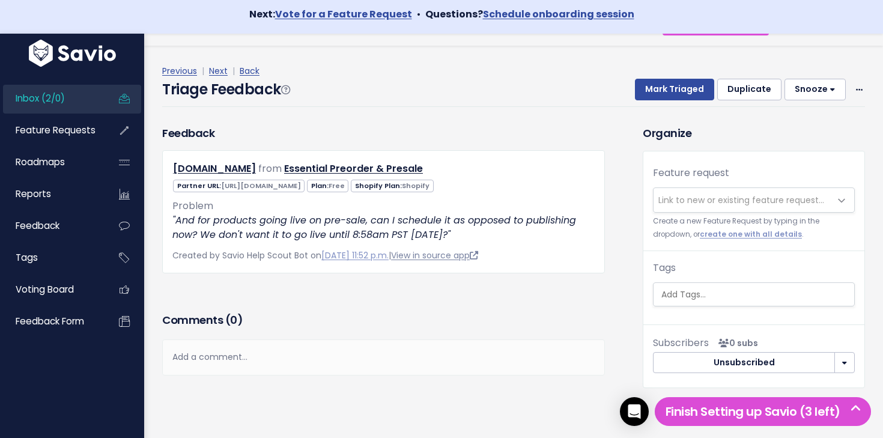
scroll to position [25, 0]
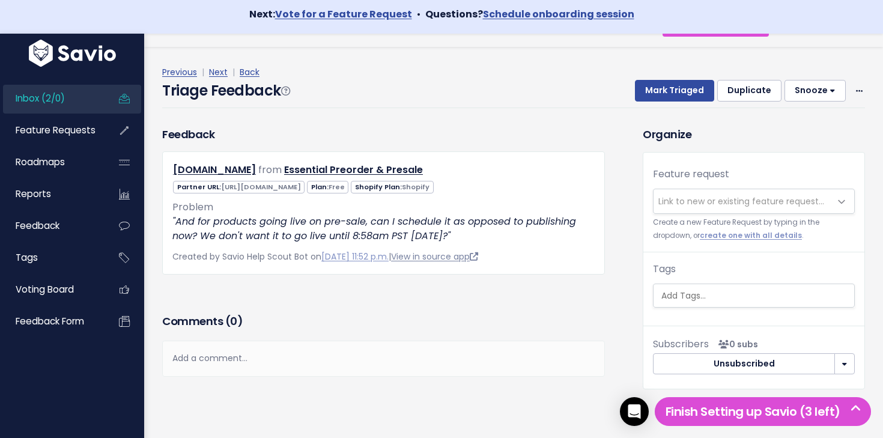
click at [457, 252] on link "View in source app" at bounding box center [434, 256] width 87 height 12
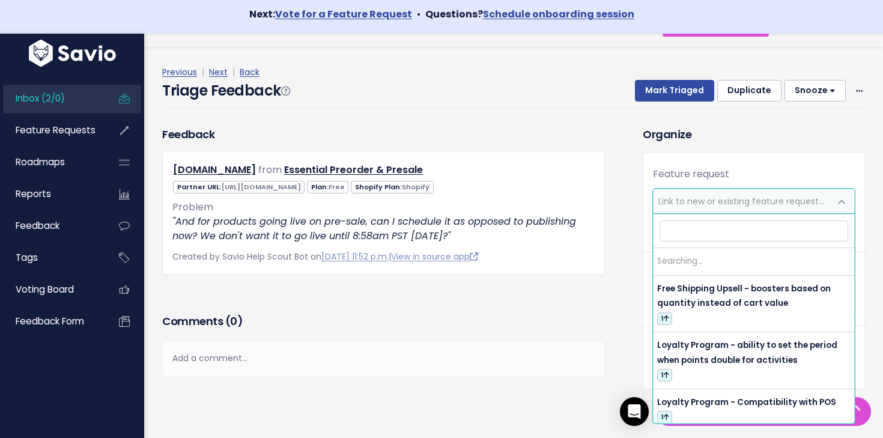
click at [759, 205] on span "Link to new or existing feature request..." at bounding box center [741, 201] width 166 height 12
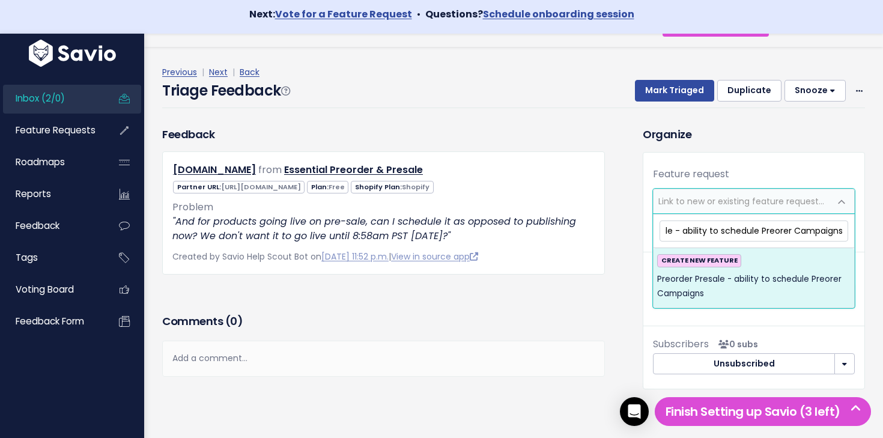
scroll to position [6, 0]
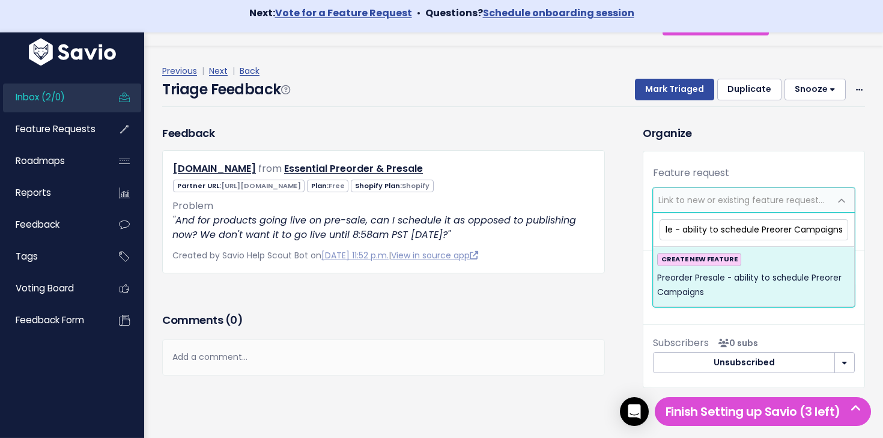
click at [757, 230] on input "Preorder Presale - ability to schedule Preorer Campaigns" at bounding box center [753, 229] width 189 height 21
type input "Preorder Presale - ability to schedule Preorer Campaigns"
click at [780, 277] on span "Preorder Presale - ability to schedule Preorer Campaigns" at bounding box center [753, 285] width 193 height 29
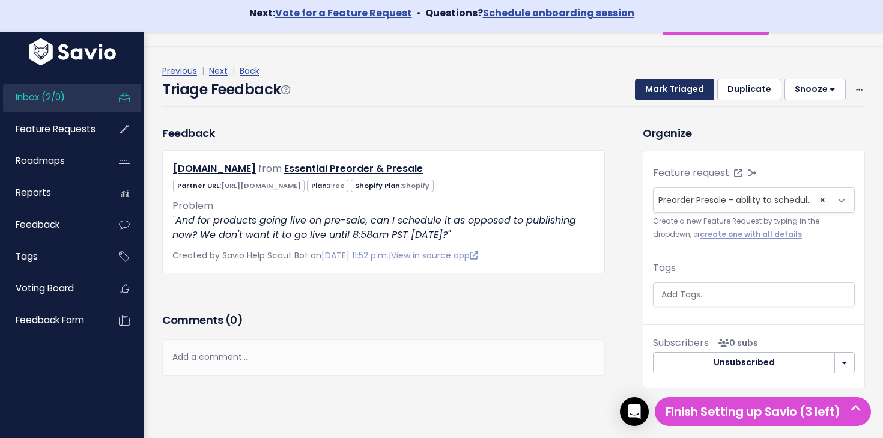
click at [674, 91] on button "Mark Triaged" at bounding box center [674, 90] width 79 height 22
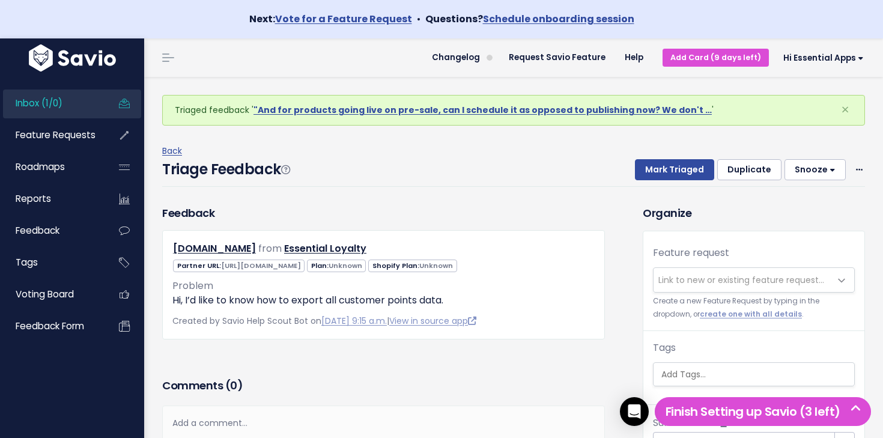
click at [27, 106] on span "Inbox (1/0)" at bounding box center [39, 103] width 47 height 13
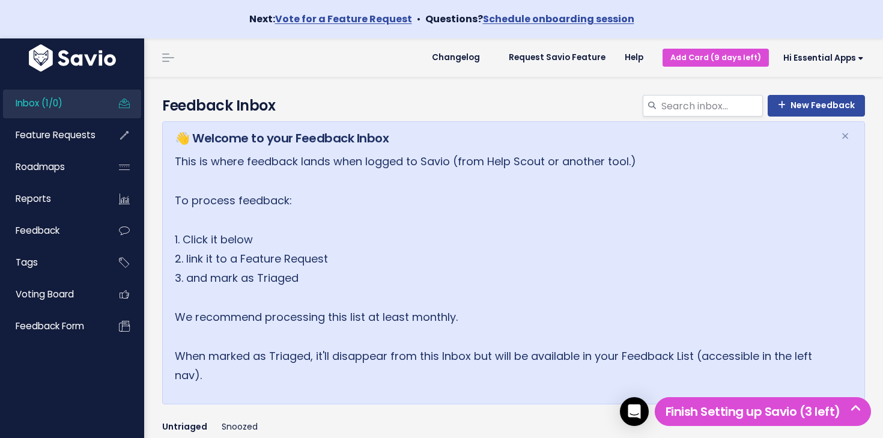
scroll to position [200, 0]
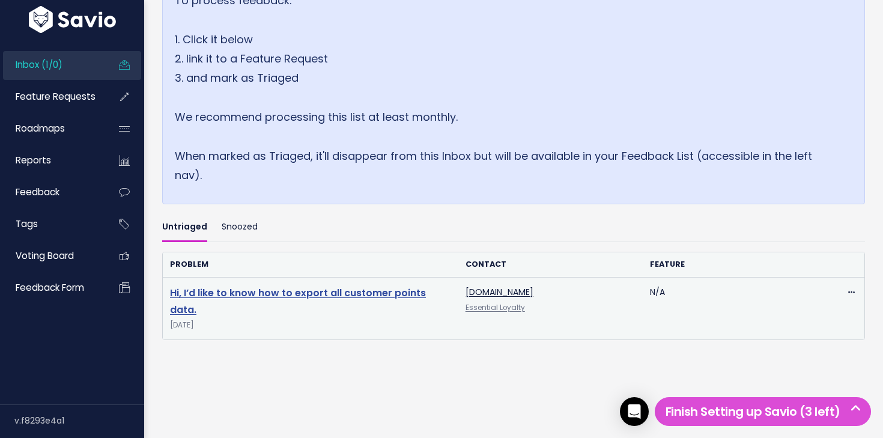
click at [269, 290] on link "Hi, I’d like to know how to export all customer points data." at bounding box center [298, 301] width 256 height 31
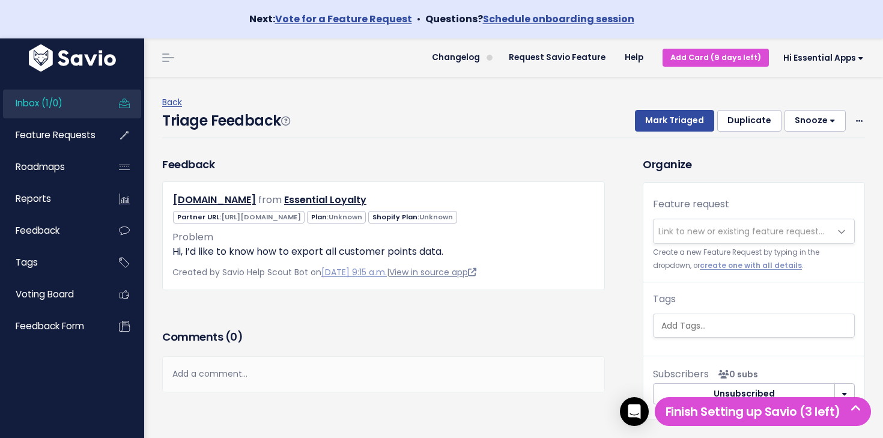
click at [464, 275] on link "View in source app" at bounding box center [432, 272] width 87 height 12
click at [736, 233] on span "Link to new or existing feature request..." at bounding box center [741, 231] width 166 height 12
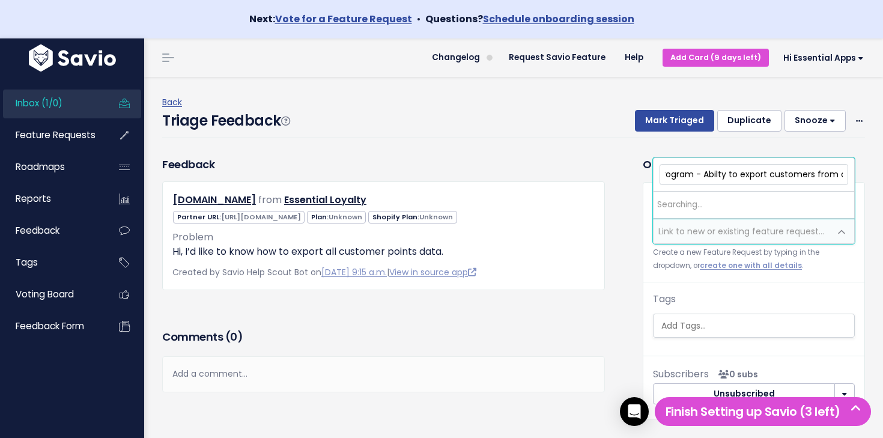
scroll to position [0, 50]
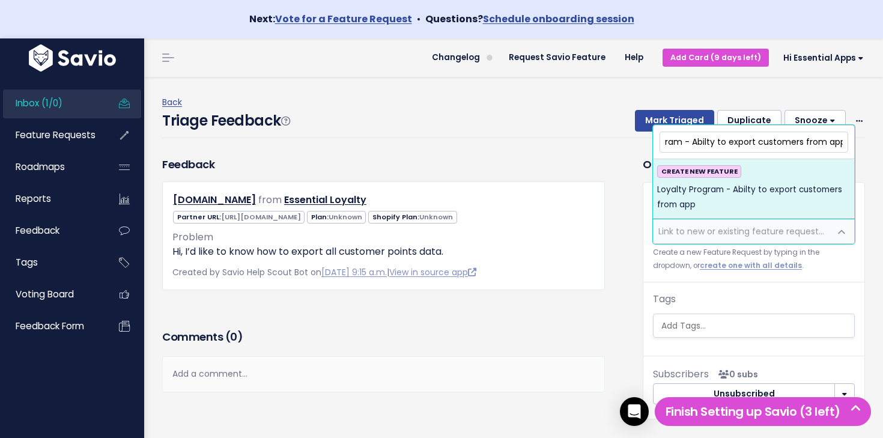
click at [705, 144] on input "Loyalty Program - Abilty to export customers from app" at bounding box center [753, 142] width 189 height 21
type input "Loyalty Program - ability to export customers from app"
click at [740, 190] on span "Loyalty Program - ability to export customers from app" at bounding box center [753, 197] width 193 height 29
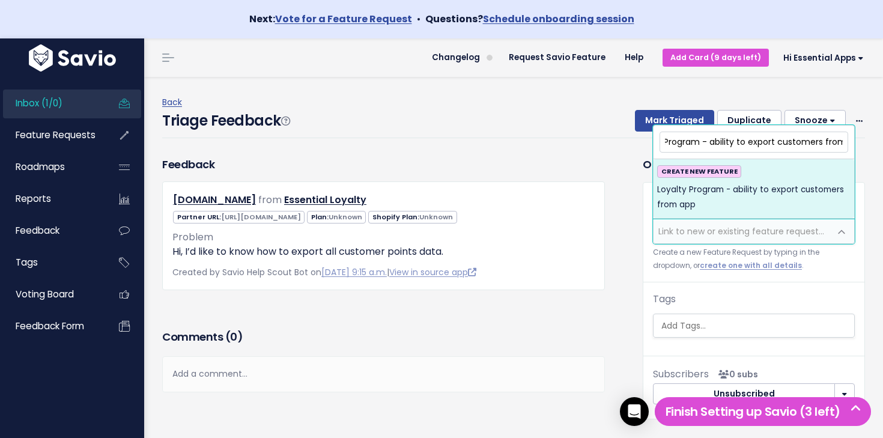
scroll to position [0, 0]
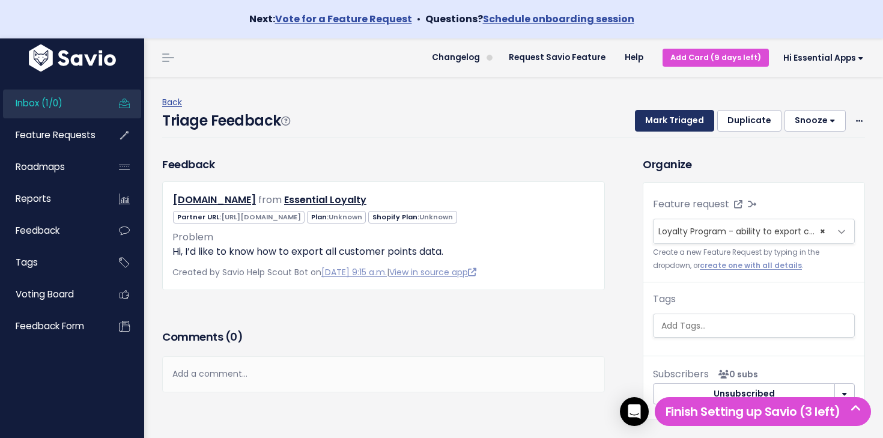
click at [667, 123] on button "Mark Triaged" at bounding box center [674, 121] width 79 height 22
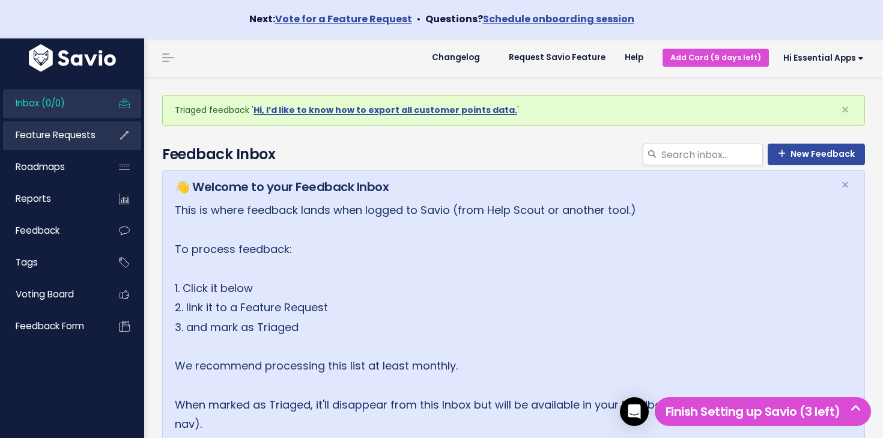
click at [77, 135] on span "Feature Requests" at bounding box center [56, 135] width 80 height 13
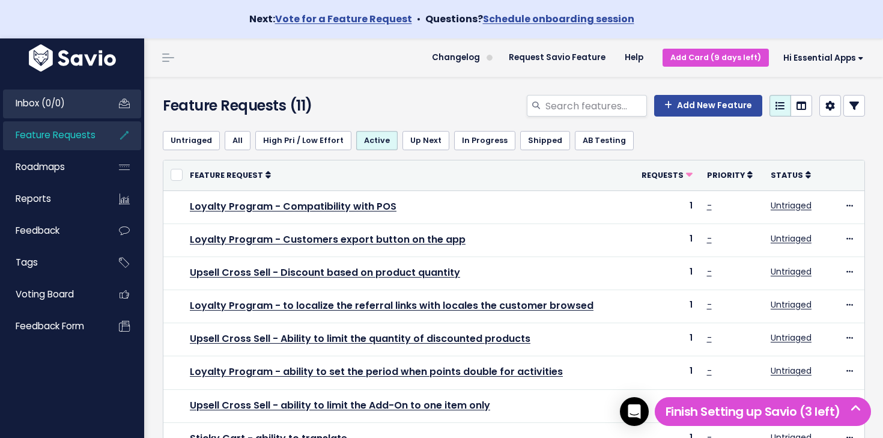
click at [93, 105] on link "Inbox (0/0)" at bounding box center [51, 103] width 97 height 28
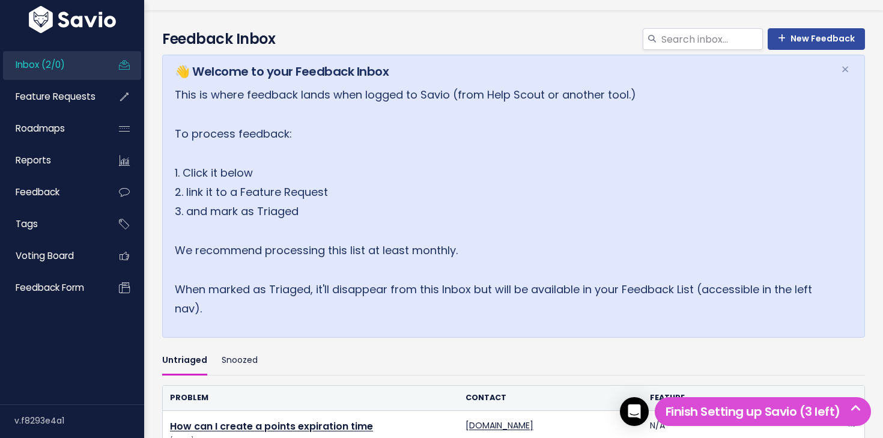
scroll to position [262, 0]
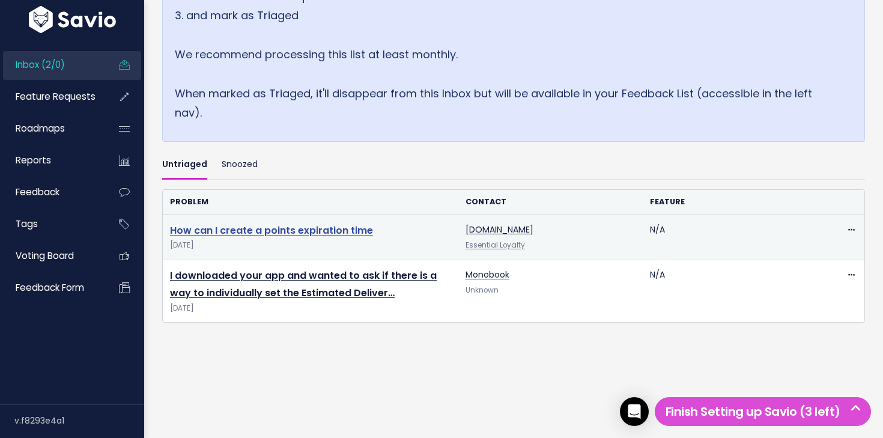
click at [322, 226] on link "How can I create a points expiration time" at bounding box center [271, 230] width 203 height 14
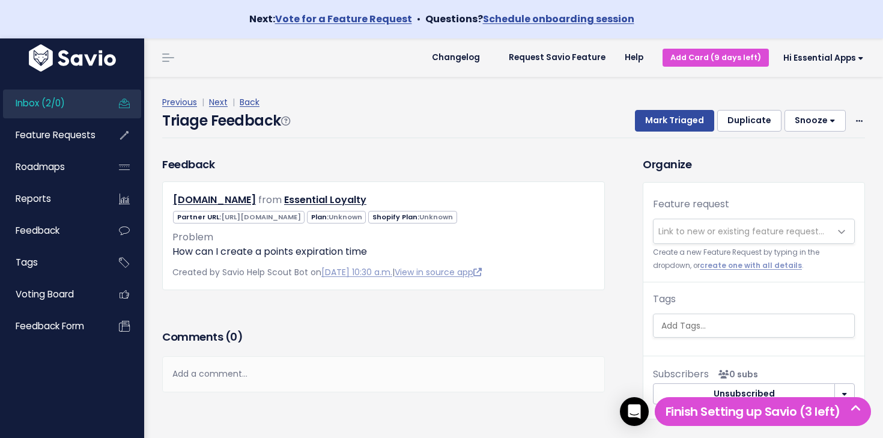
click at [695, 228] on span "Link to new or existing feature request..." at bounding box center [741, 231] width 166 height 12
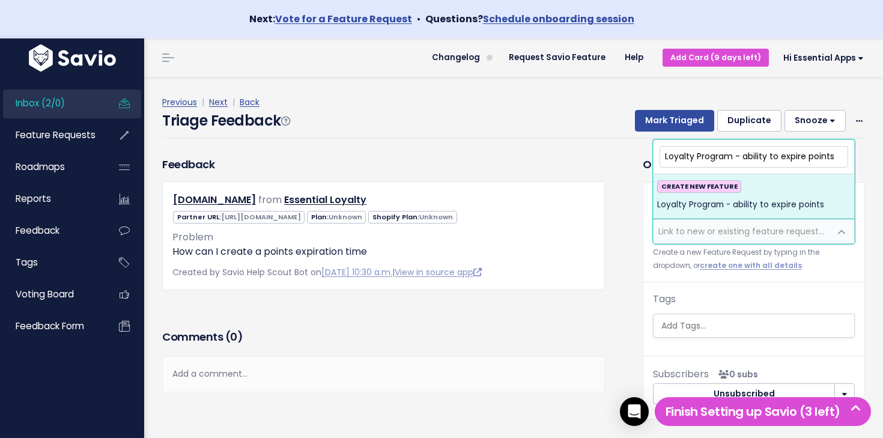
type input "Loyalty Program - ability to expire points"
click at [789, 201] on span "Loyalty Program - ability to expire points" at bounding box center [740, 205] width 167 height 14
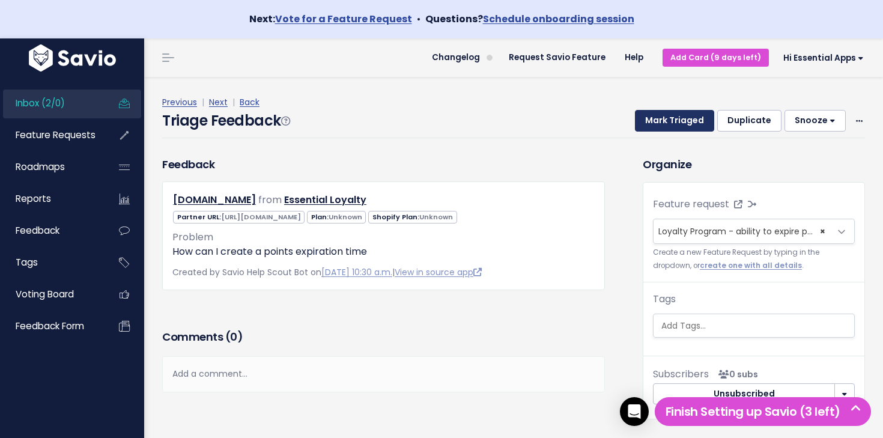
click at [688, 125] on button "Mark Triaged" at bounding box center [674, 121] width 79 height 22
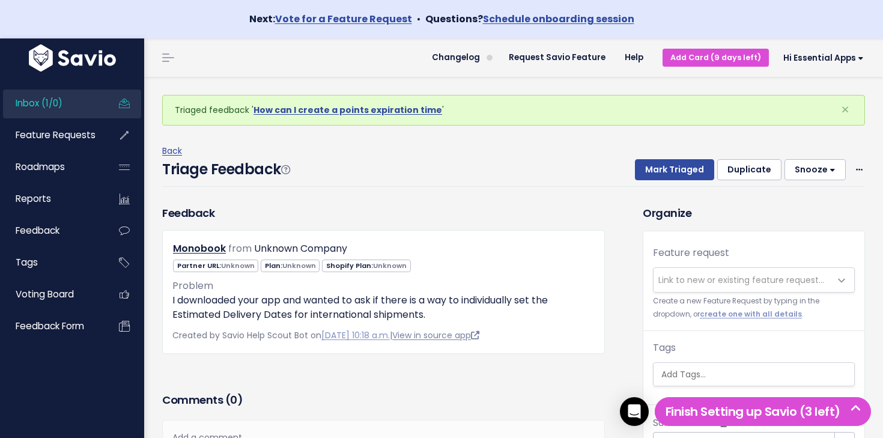
click at [468, 338] on link "View in source app" at bounding box center [435, 335] width 87 height 12
click at [54, 102] on span "Inbox (1/0)" at bounding box center [39, 103] width 47 height 13
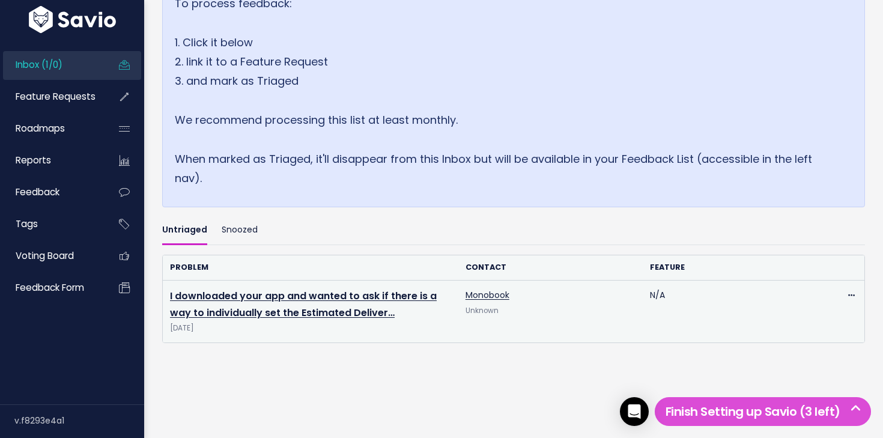
scroll to position [199, 0]
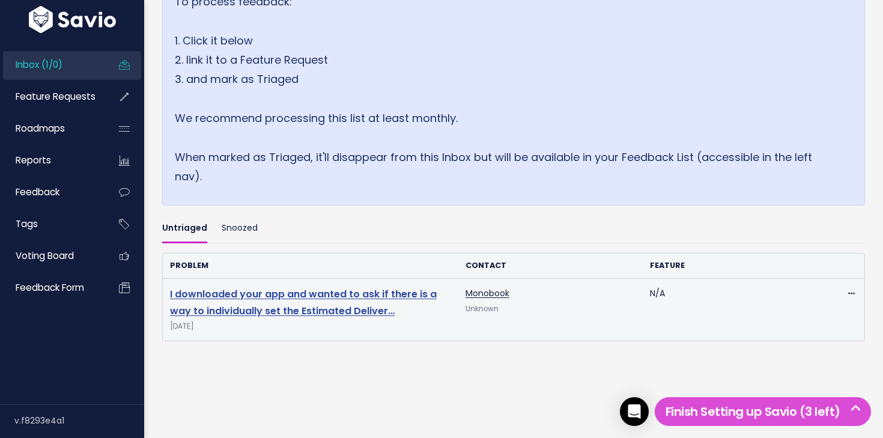
click at [285, 292] on link "I downloaded your app and wanted to ask if there is a way to individually set t…" at bounding box center [303, 302] width 267 height 31
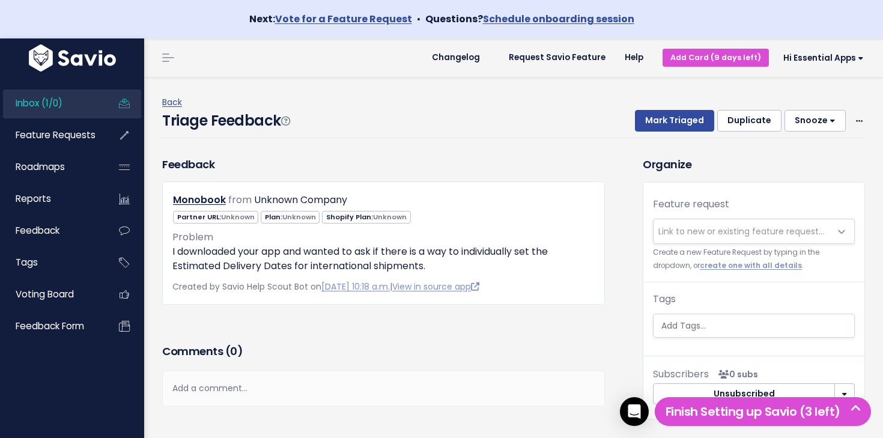
click at [690, 223] on span "Link to new or existing feature request..." at bounding box center [741, 231] width 177 height 24
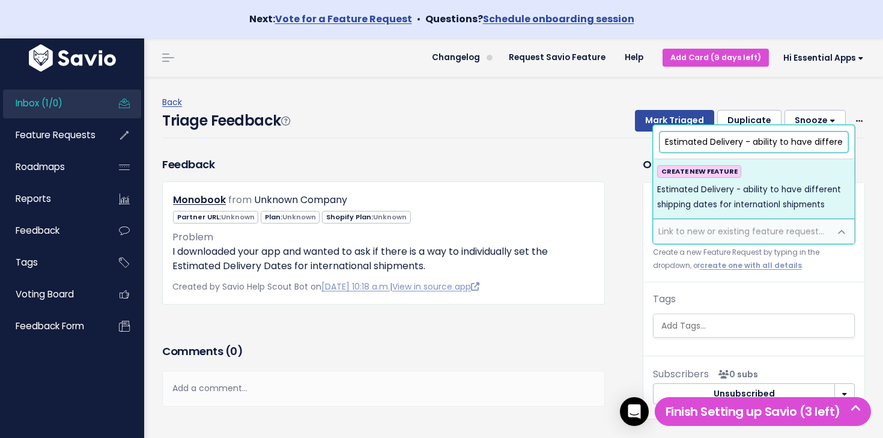
click at [754, 142] on input "Estimated Delivery - ability to have different shipping dates for internationl …" at bounding box center [753, 142] width 189 height 21
drag, startPoint x: 754, startPoint y: 142, endPoint x: 744, endPoint y: 145, distance: 9.9
click at [745, 145] on input "Estimated Delivery - ability to have different shipping dates for internationl …" at bounding box center [753, 142] width 189 height 21
click at [744, 145] on input "Estimated Delivery - ability to have different shipping dates for internationl …" at bounding box center [753, 142] width 189 height 21
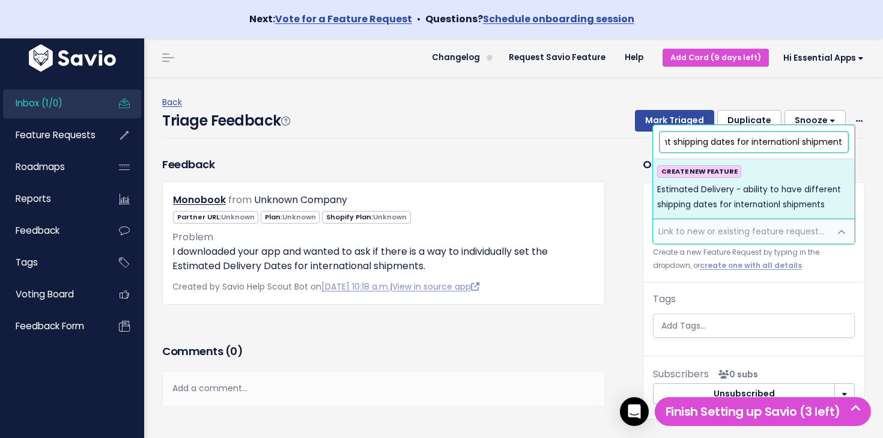
click at [708, 142] on input "Estimated Delivery - ability to have different shipping dates for internationl …" at bounding box center [753, 142] width 189 height 21
drag, startPoint x: 709, startPoint y: 142, endPoint x: 805, endPoint y: 140, distance: 96.7
click at [805, 140] on input "Estimated Delivery - ability to have different shipping dates for internationl …" at bounding box center [753, 142] width 189 height 21
click at [705, 142] on input "Estimated Delivery - ability to have different shipping dates for internationl …" at bounding box center [753, 142] width 189 height 21
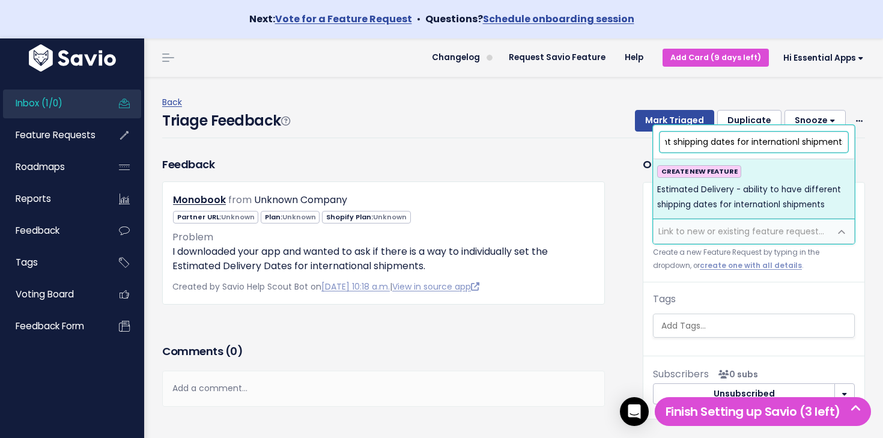
click at [832, 141] on input "Estimated Delivery - ability to have different shipping dates for internationl …" at bounding box center [753, 142] width 189 height 21
click at [676, 145] on input "Estimated Delivery - ability to have different shipping dates for internationl …" at bounding box center [753, 142] width 189 height 21
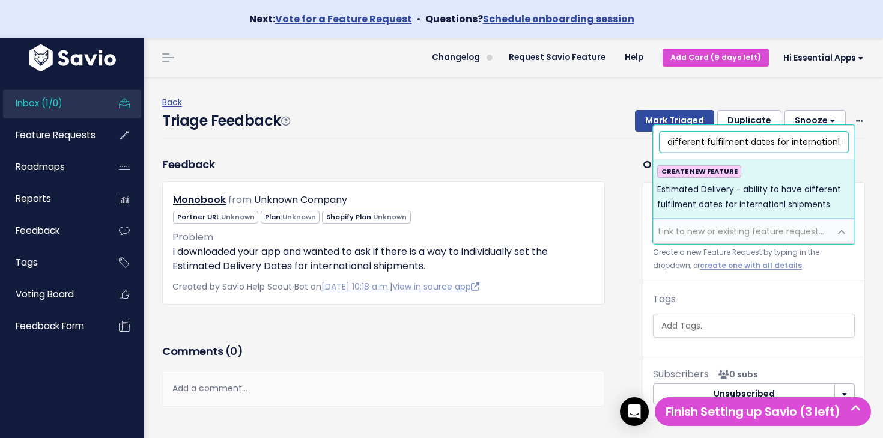
click at [713, 141] on input "Estimated Delivery - ability to have different fulfilment dates for internation…" at bounding box center [753, 142] width 189 height 21
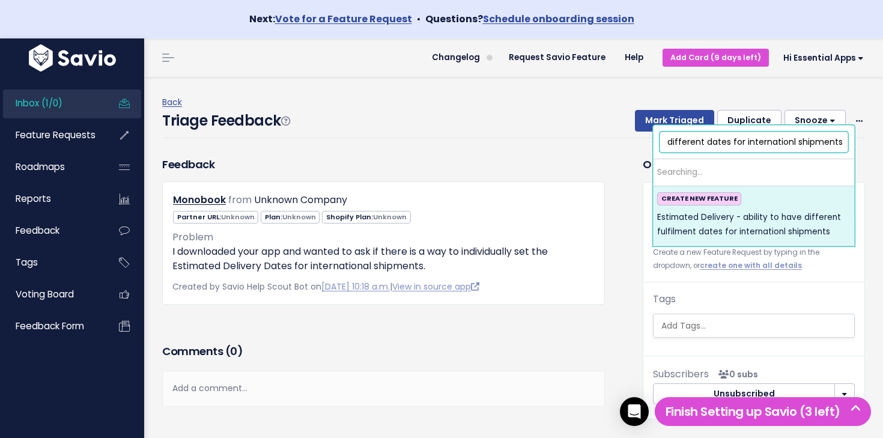
scroll to position [0, 142]
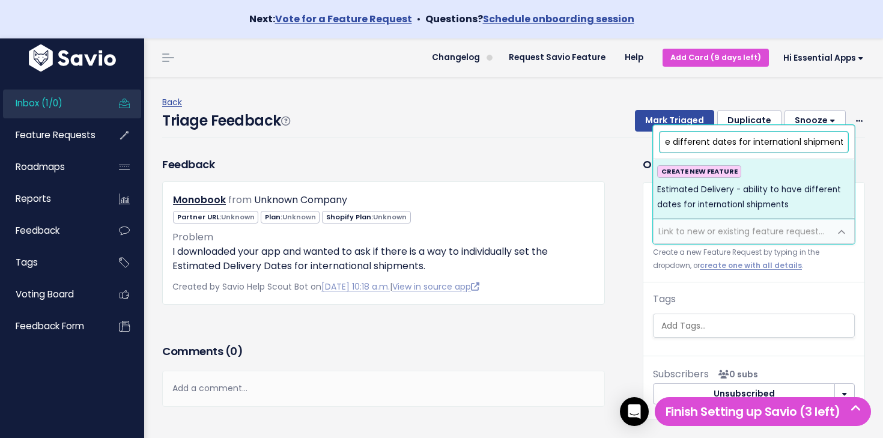
drag, startPoint x: 786, startPoint y: 141, endPoint x: 880, endPoint y: 138, distance: 93.7
click at [881, 137] on body "Next: Vote for a Feature Request • Questions? Schedule onboarding session Inbox…" at bounding box center [441, 243] width 883 height 486
type input "Estimated Delivery - ability to have different dates for internationl shipments"
click at [774, 193] on span "Estimated Delivery - ability to have different dates for internationl shipments" at bounding box center [753, 197] width 193 height 29
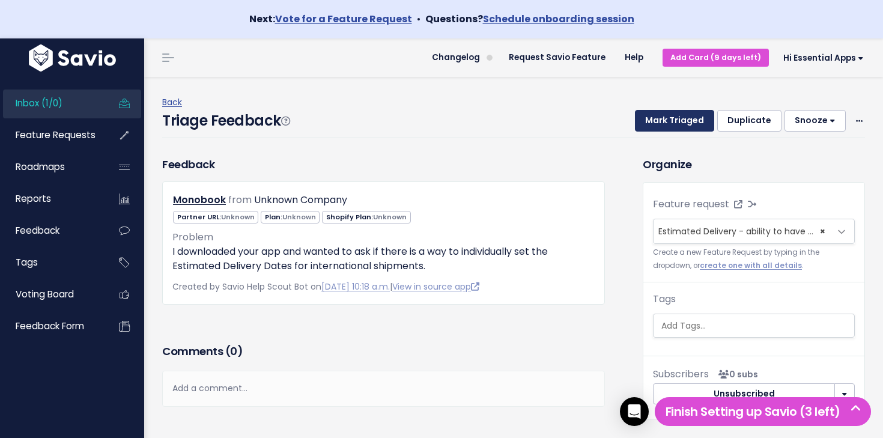
click at [667, 122] on button "Mark Triaged" at bounding box center [674, 121] width 79 height 22
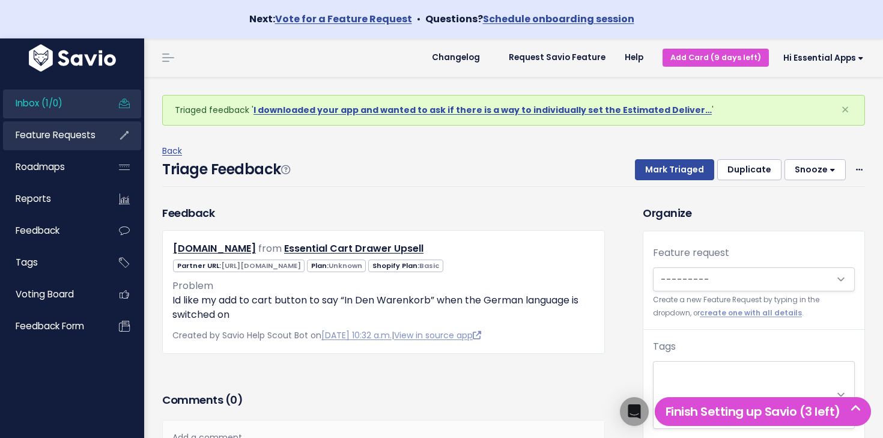
drag, startPoint x: 0, startPoint y: 0, endPoint x: 72, endPoint y: 137, distance: 154.7
click at [72, 137] on span "Feature Requests" at bounding box center [56, 135] width 80 height 13
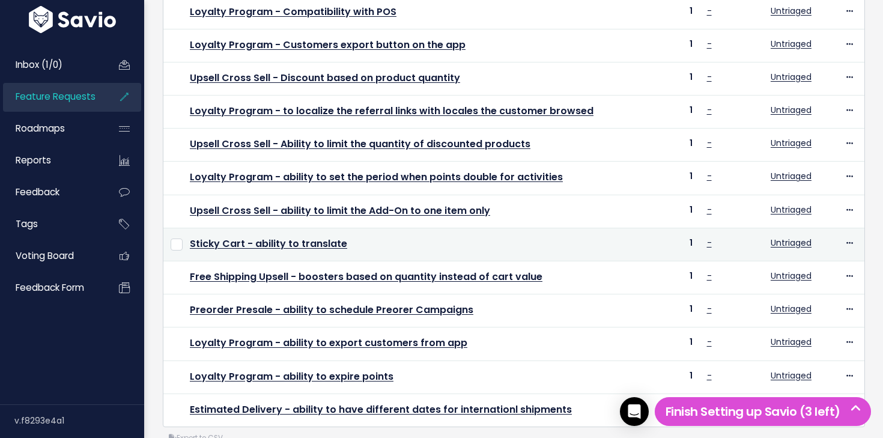
scroll to position [220, 0]
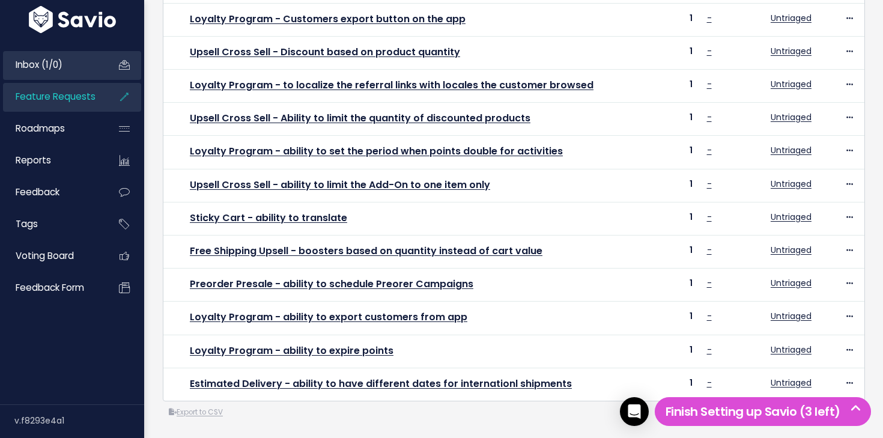
click at [65, 51] on link "Inbox (1/0)" at bounding box center [51, 65] width 97 height 28
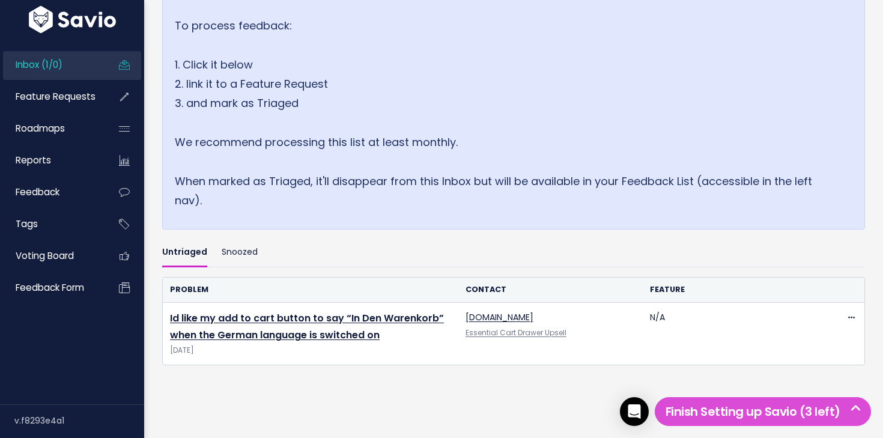
scroll to position [217, 0]
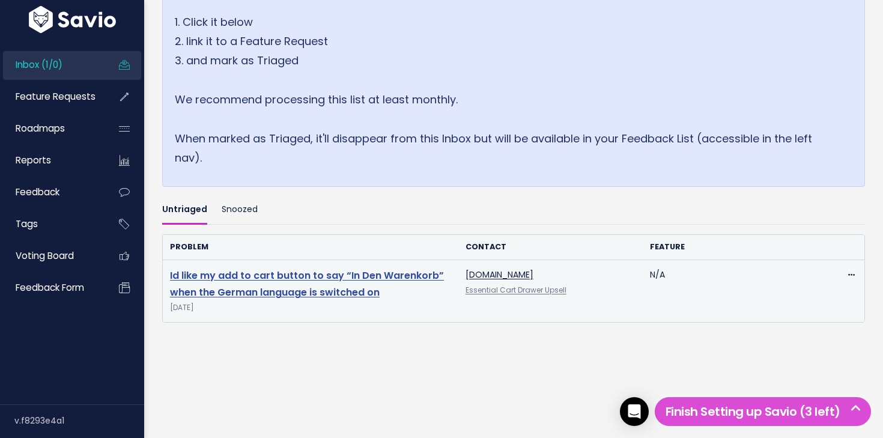
click at [297, 282] on link "Id like my add to cart button to say “In Den Warenkorb” when the German languag…" at bounding box center [307, 283] width 274 height 31
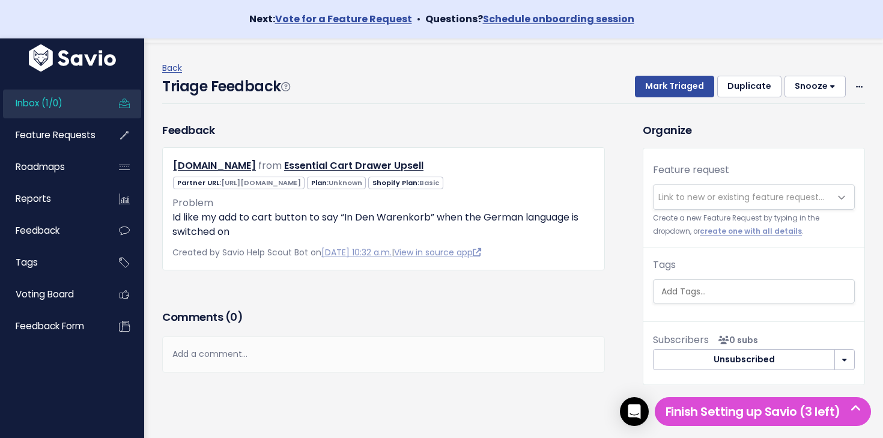
scroll to position [47, 0]
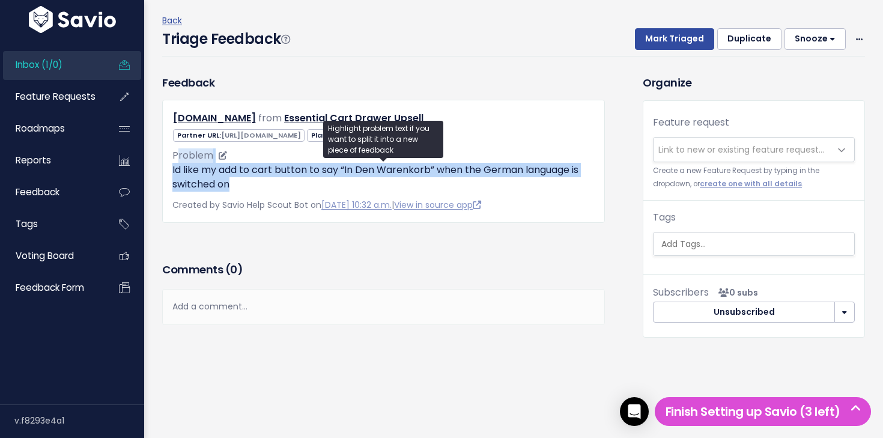
drag, startPoint x: 189, startPoint y: 162, endPoint x: 300, endPoint y: 187, distance: 113.4
click at [300, 187] on div "Problem Id like my add to cart button to say “In Den Warenkorb” when the German…" at bounding box center [383, 169] width 422 height 43
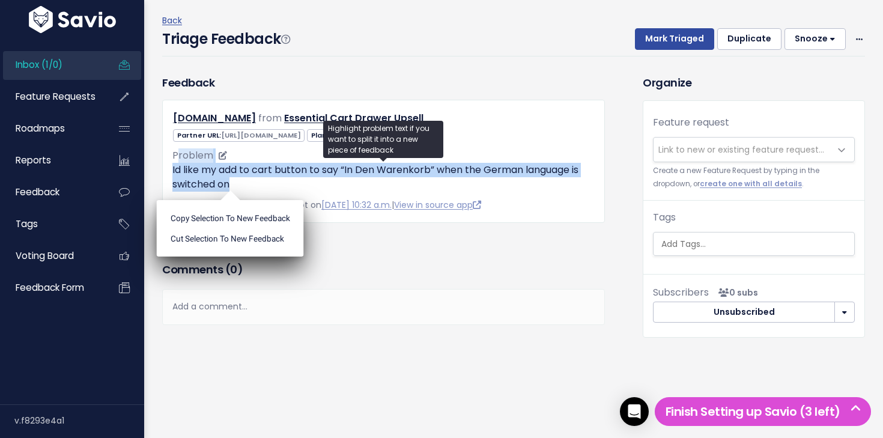
click at [300, 187] on p "Id like my add to cart button to say “In Den Warenkorb” when the German languag…" at bounding box center [383, 177] width 422 height 29
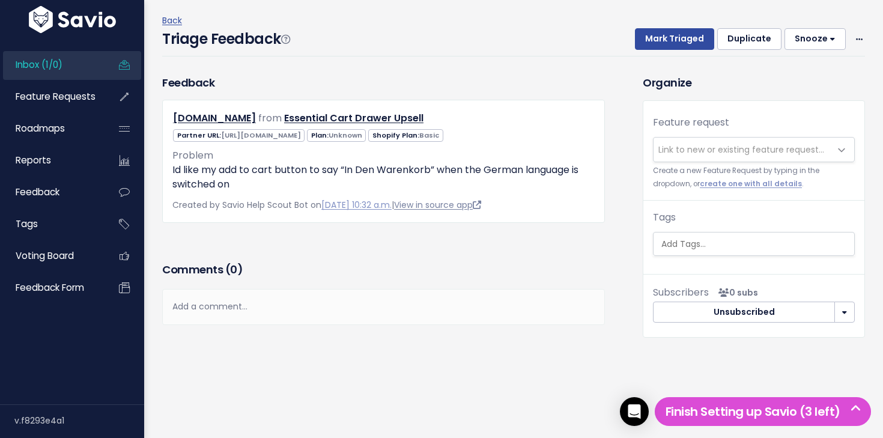
click at [481, 205] on link "View in source app" at bounding box center [437, 205] width 87 height 12
click at [858, 38] on icon at bounding box center [859, 40] width 7 height 8
click at [804, 100] on link "Delete" at bounding box center [811, 95] width 86 height 23
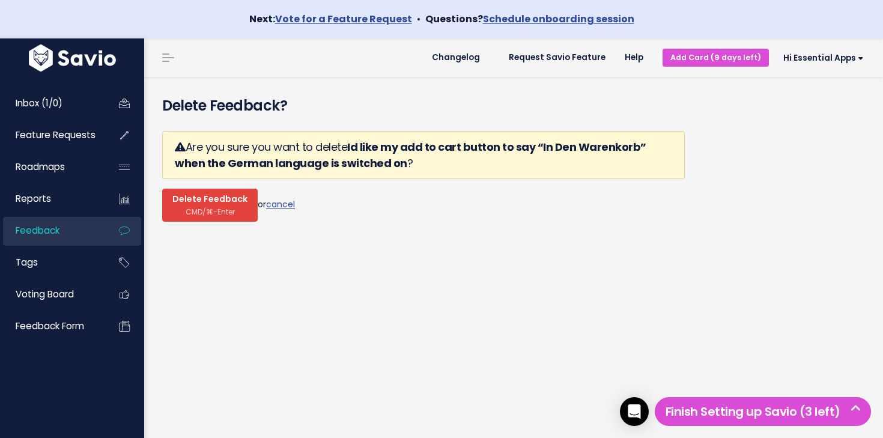
click at [225, 201] on span "Delete Feedback" at bounding box center [209, 199] width 75 height 11
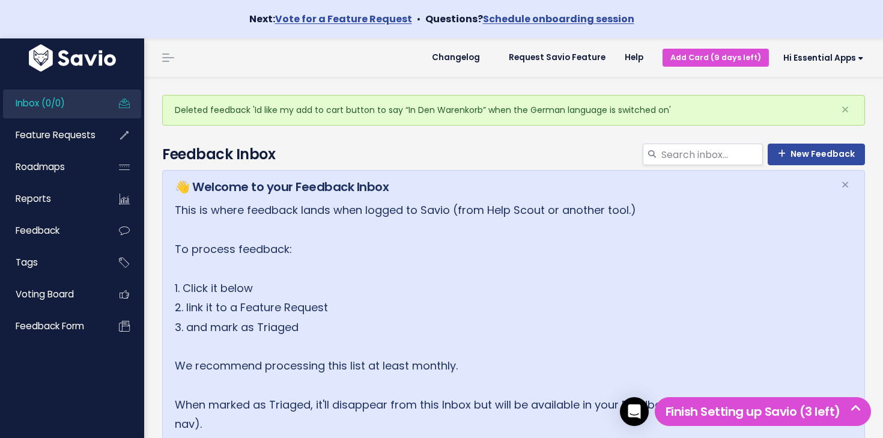
click at [42, 106] on span "Inbox (0/0)" at bounding box center [40, 103] width 49 height 13
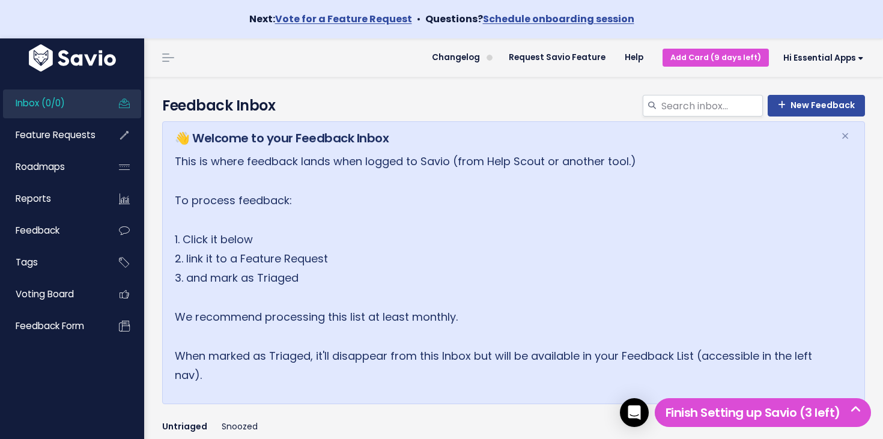
click at [79, 100] on link "Inbox (0/0)" at bounding box center [51, 103] width 97 height 28
